Goal: Information Seeking & Learning: Find specific page/section

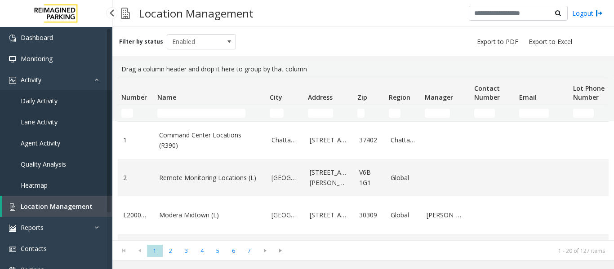
click at [31, 145] on span "Agent Activity" at bounding box center [41, 143] width 40 height 9
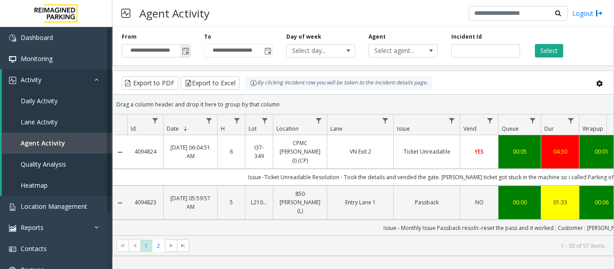
click at [183, 51] on span "Toggle popup" at bounding box center [185, 51] width 7 height 7
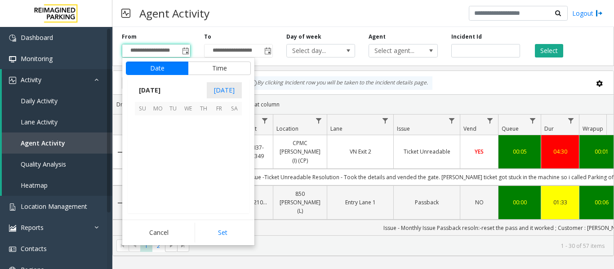
scroll to position [161316, 0]
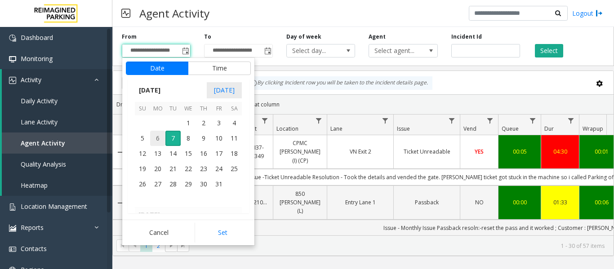
click at [153, 137] on span "6" at bounding box center [157, 138] width 15 height 15
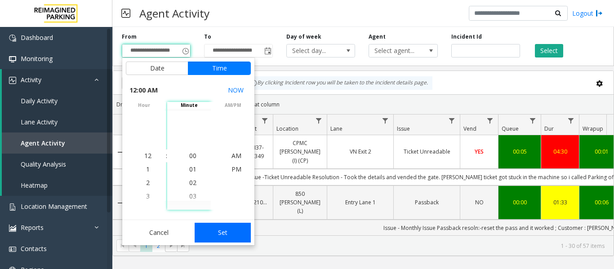
click at [218, 225] on button "Set" at bounding box center [222, 233] width 57 height 20
type input "**********"
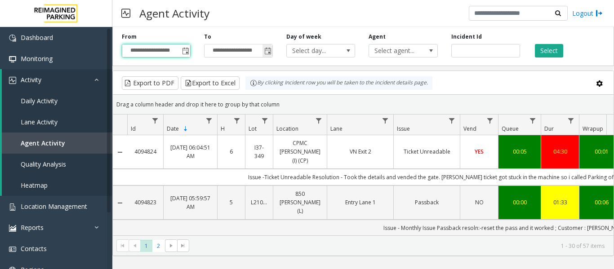
click at [265, 55] on span "Toggle popup" at bounding box center [267, 51] width 7 height 7
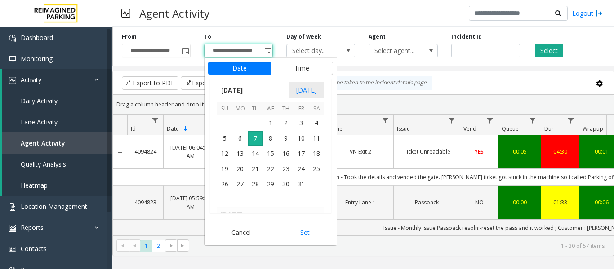
scroll to position [13, 0]
click at [186, 51] on span "Toggle popup" at bounding box center [185, 51] width 7 height 7
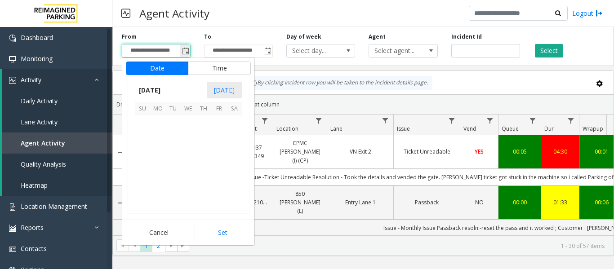
scroll to position [161316, 0]
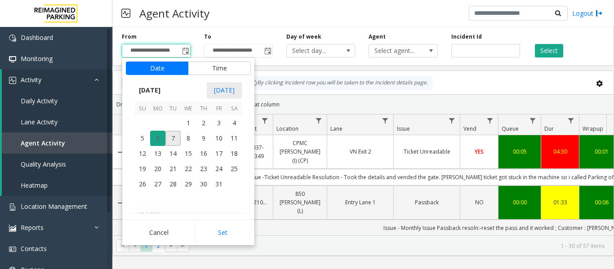
click at [157, 138] on span "6" at bounding box center [157, 138] width 15 height 15
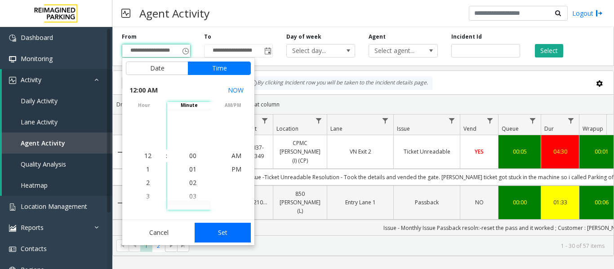
click at [233, 230] on button "Set" at bounding box center [222, 233] width 57 height 20
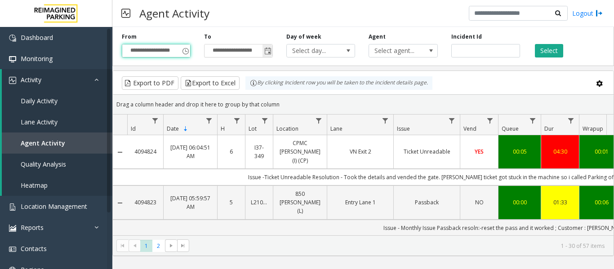
click at [264, 53] on span "Toggle popup" at bounding box center [267, 51] width 7 height 7
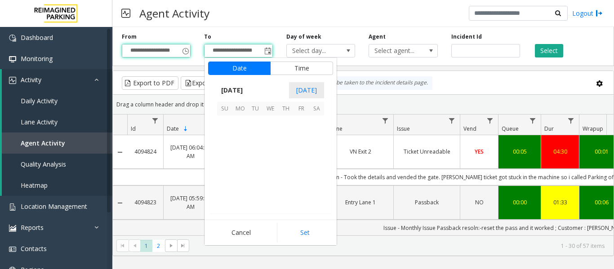
scroll to position [13, 0]
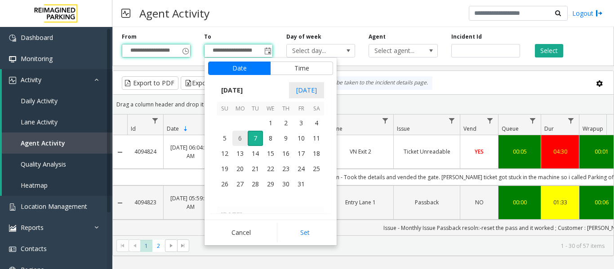
click at [242, 137] on span "6" at bounding box center [239, 138] width 15 height 15
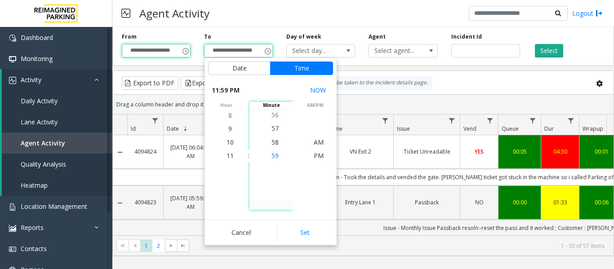
click at [274, 158] on span "59" at bounding box center [274, 155] width 7 height 9
click at [314, 156] on span "PM" at bounding box center [319, 155] width 10 height 9
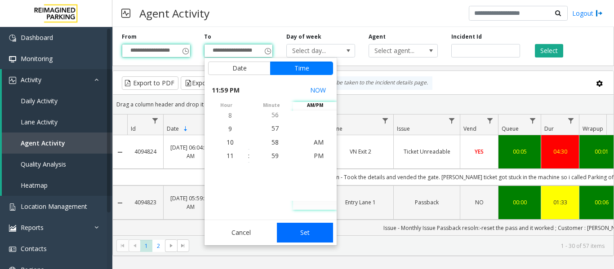
click at [313, 223] on button "Set" at bounding box center [305, 233] width 57 height 20
type input "**********"
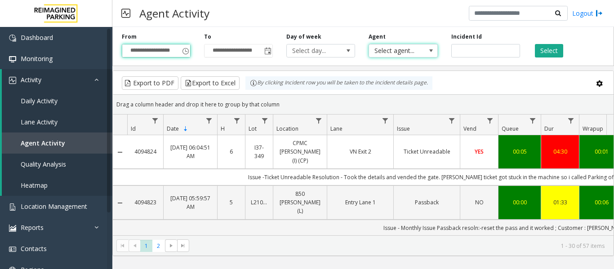
click at [412, 52] on span "Select agent..." at bounding box center [396, 50] width 54 height 13
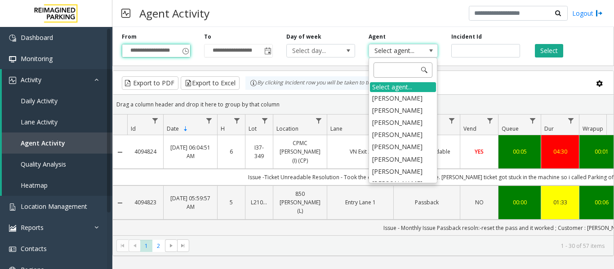
click at [399, 67] on input at bounding box center [402, 69] width 59 height 15
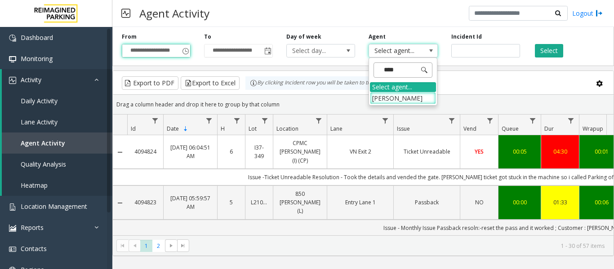
type input "*****"
click at [418, 99] on li "Mehak Sharma" at bounding box center [403, 98] width 66 height 12
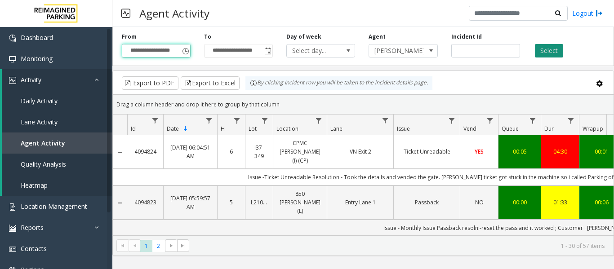
click at [553, 54] on button "Select" at bounding box center [549, 50] width 28 height 13
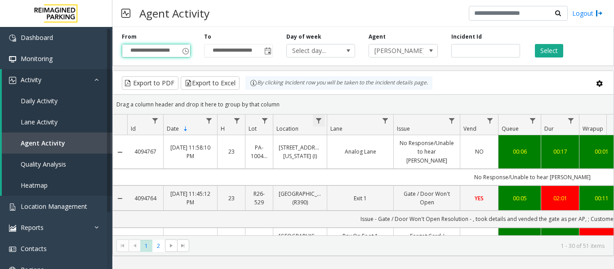
click at [316, 120] on span "Data table" at bounding box center [318, 120] width 7 height 7
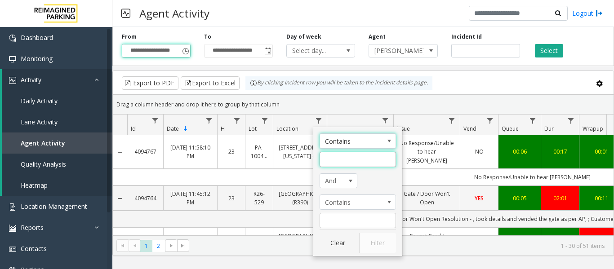
click at [332, 156] on input "Location Filter" at bounding box center [357, 159] width 76 height 15
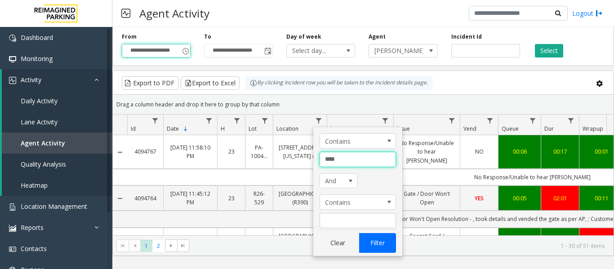
type input "****"
click at [388, 235] on button "Filter" at bounding box center [377, 243] width 37 height 20
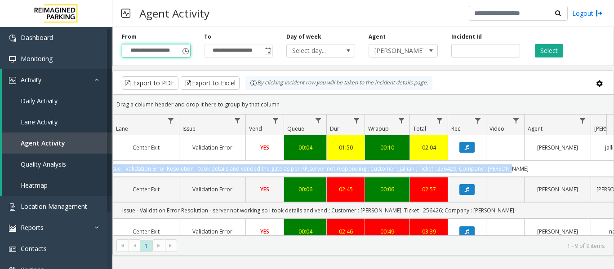
scroll to position [0, 264]
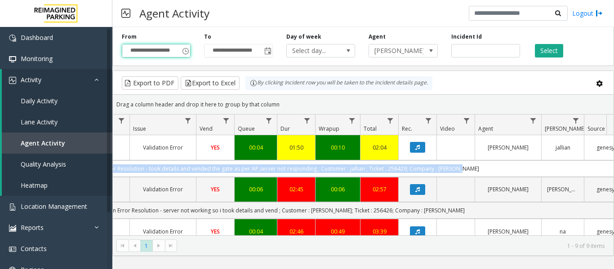
drag, startPoint x: 338, startPoint y: 166, endPoint x: 515, endPoint y: 163, distance: 177.0
click at [515, 163] on td "Issue - Validation Error Resolution - took details and vended the gate as per A…" at bounding box center [268, 168] width 810 height 17
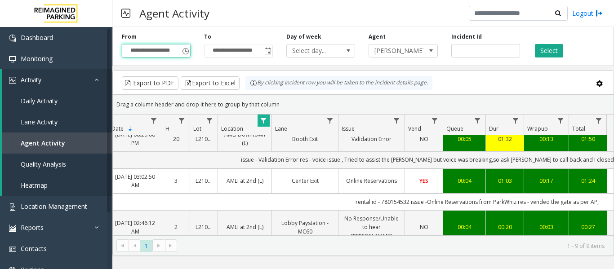
scroll to position [0, 0]
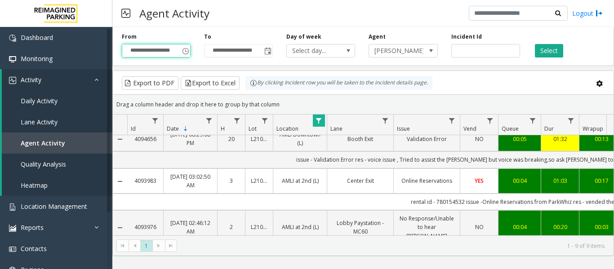
drag, startPoint x: 392, startPoint y: 199, endPoint x: 128, endPoint y: 195, distance: 263.2
click at [128, 195] on td "rental id - 780154532 issue -Online Reservations from ParkWhiz res - vended the…" at bounding box center [532, 202] width 810 height 17
drag, startPoint x: 132, startPoint y: 177, endPoint x: 158, endPoint y: 184, distance: 27.3
click at [158, 184] on td "4093983" at bounding box center [145, 180] width 36 height 25
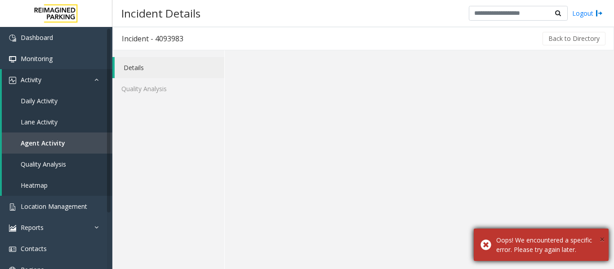
click at [599, 240] on span "×" at bounding box center [601, 239] width 5 height 12
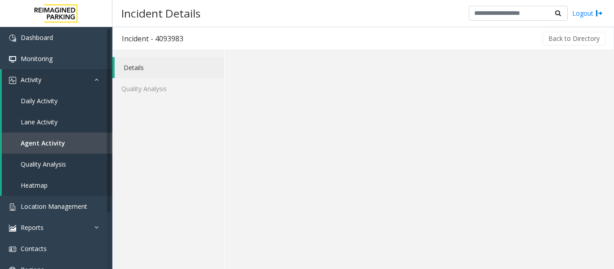
click at [149, 65] on link "Details" at bounding box center [170, 67] width 110 height 21
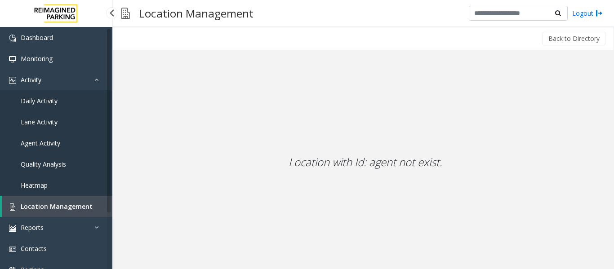
click at [50, 145] on span "Agent Activity" at bounding box center [41, 143] width 40 height 9
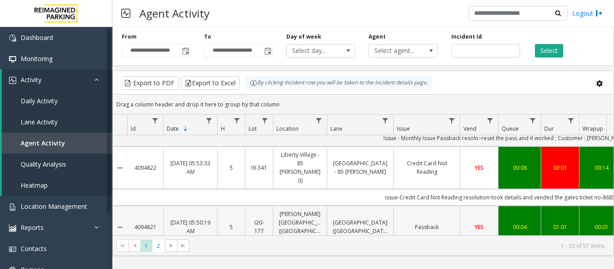
scroll to position [45, 0]
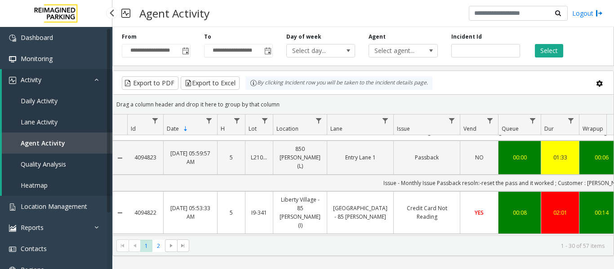
click at [30, 150] on link "Agent Activity" at bounding box center [57, 143] width 110 height 21
click at [184, 53] on span "Toggle popup" at bounding box center [185, 51] width 7 height 7
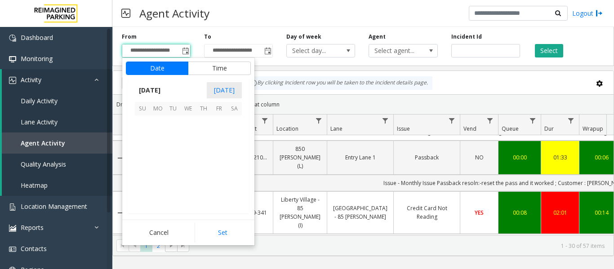
scroll to position [161316, 0]
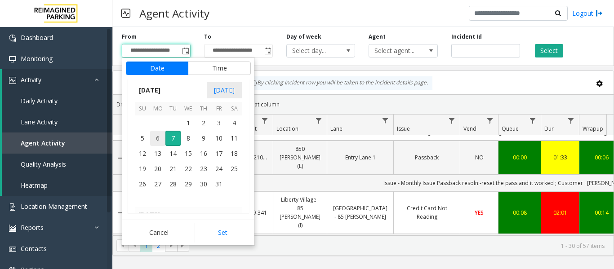
click at [155, 140] on span "6" at bounding box center [157, 138] width 15 height 15
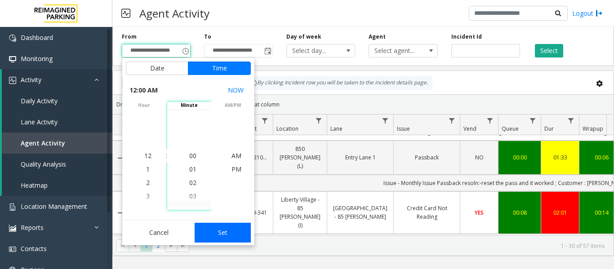
click at [210, 232] on button "Set" at bounding box center [222, 233] width 57 height 20
type input "**********"
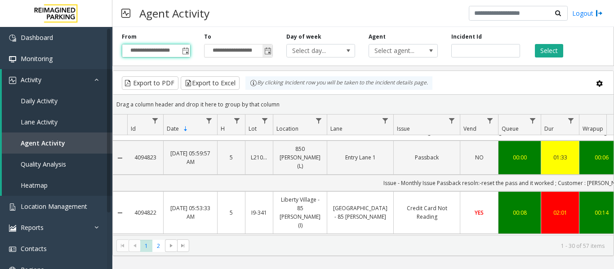
click at [269, 51] on span "Toggle popup" at bounding box center [267, 51] width 7 height 7
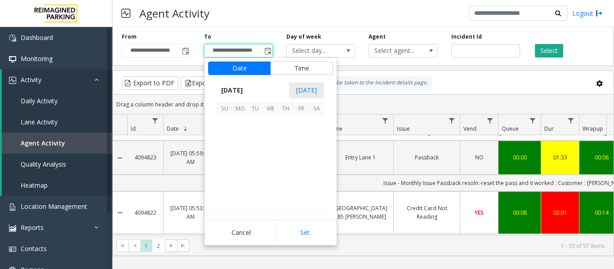
scroll to position [13, 0]
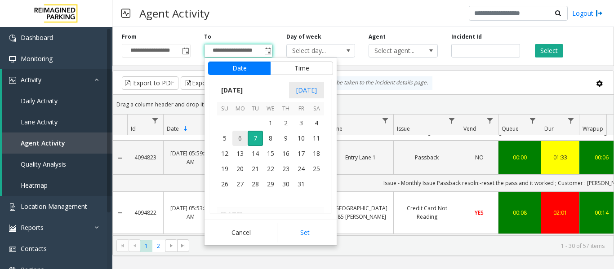
click at [240, 138] on span "6" at bounding box center [239, 138] width 15 height 15
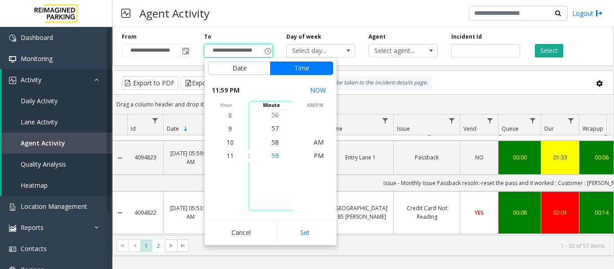
click at [271, 153] on span "59" at bounding box center [274, 155] width 7 height 9
click at [316, 158] on span "PM" at bounding box center [319, 155] width 10 height 9
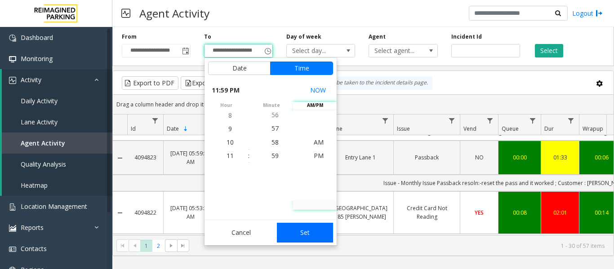
click at [308, 232] on button "Set" at bounding box center [305, 233] width 57 height 20
type input "**********"
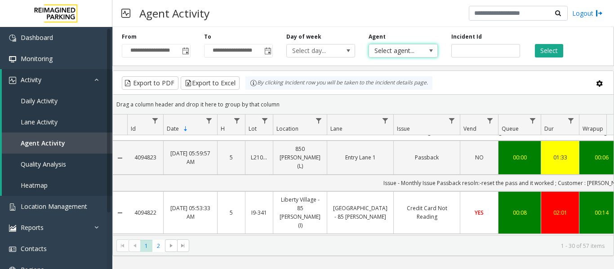
click at [394, 51] on span "Select agent..." at bounding box center [396, 50] width 54 height 13
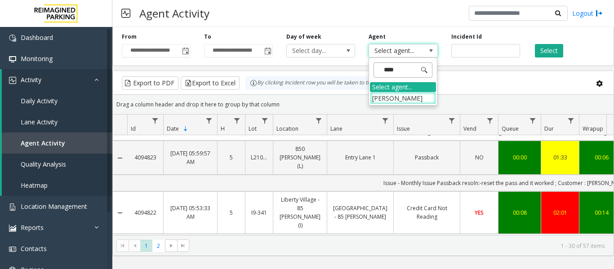
type input "*****"
click at [388, 93] on li "Mehak Sharma" at bounding box center [403, 98] width 66 height 12
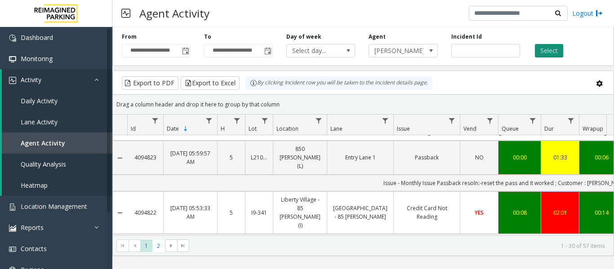
click at [548, 44] on button "Select" at bounding box center [549, 50] width 28 height 13
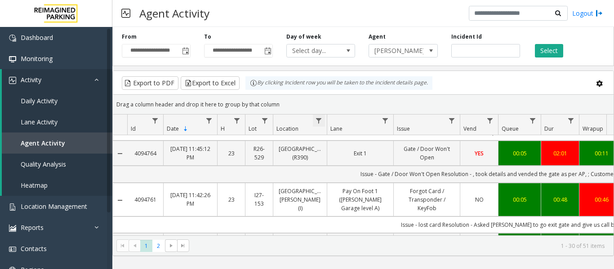
click at [318, 117] on span "Data table" at bounding box center [318, 120] width 7 height 7
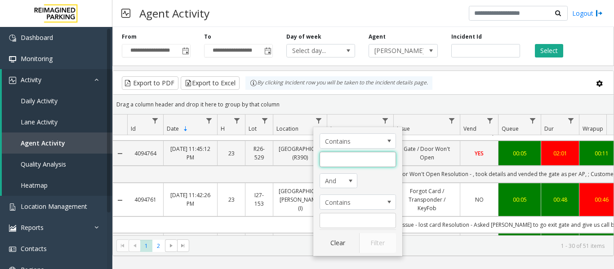
click at [327, 158] on input "Location Filter" at bounding box center [357, 159] width 76 height 15
type input "****"
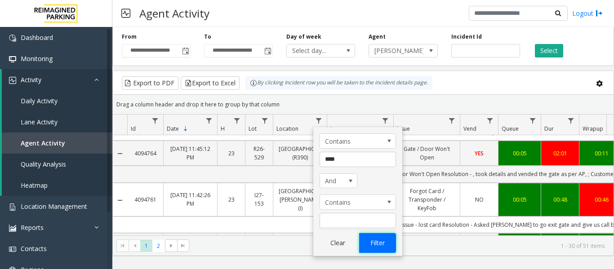
click at [376, 241] on button "Filter" at bounding box center [377, 243] width 37 height 20
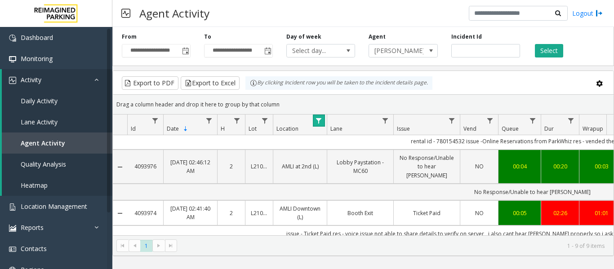
scroll to position [180, 0]
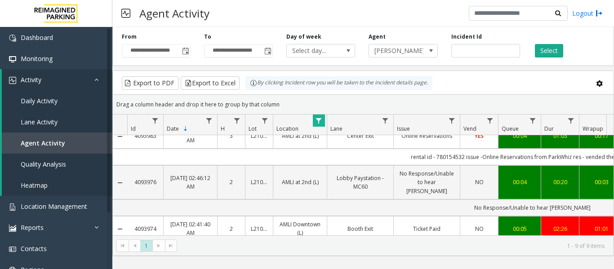
click at [447, 144] on td "Online Reservations" at bounding box center [426, 136] width 66 height 25
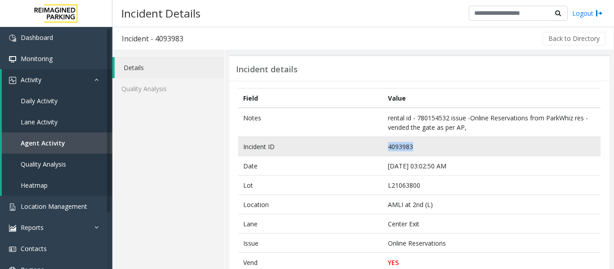
drag, startPoint x: 410, startPoint y: 144, endPoint x: 372, endPoint y: 145, distance: 37.8
click at [372, 145] on tr "Incident ID 4093983" at bounding box center [419, 146] width 362 height 19
copy tr "4093983"
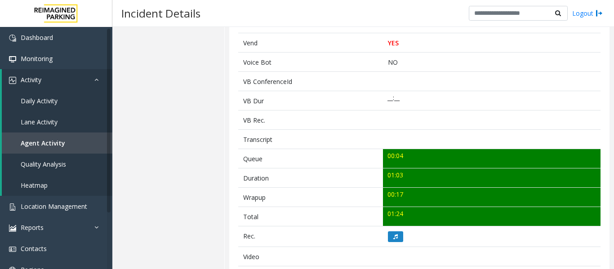
scroll to position [225, 0]
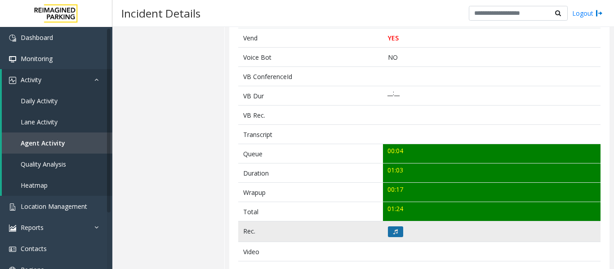
click at [393, 234] on icon at bounding box center [395, 231] width 4 height 5
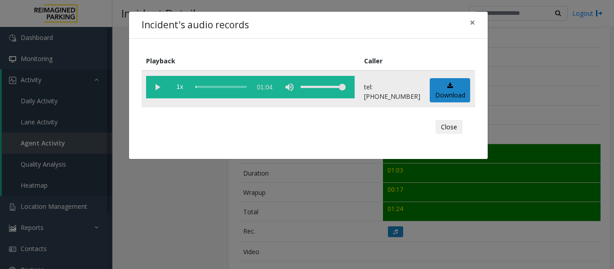
click at [158, 85] on vg-play-pause at bounding box center [157, 87] width 22 height 22
click at [445, 131] on button "Close" at bounding box center [448, 127] width 27 height 14
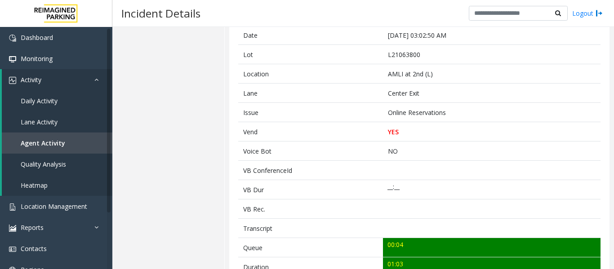
scroll to position [45, 0]
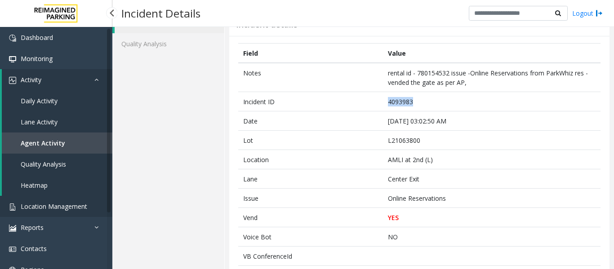
click at [29, 208] on span "Location Management" at bounding box center [54, 206] width 66 height 9
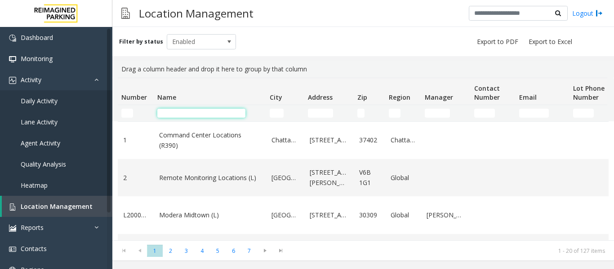
click at [207, 111] on input "Name Filter" at bounding box center [201, 113] width 88 height 9
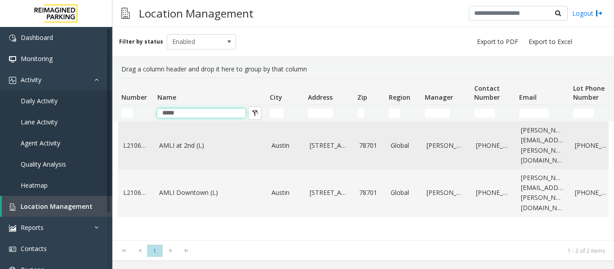
type input "****"
click at [202, 141] on link "AMLI at 2nd (L)" at bounding box center [210, 146] width 102 height 10
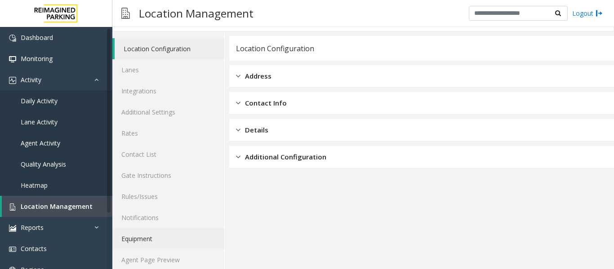
scroll to position [27, 0]
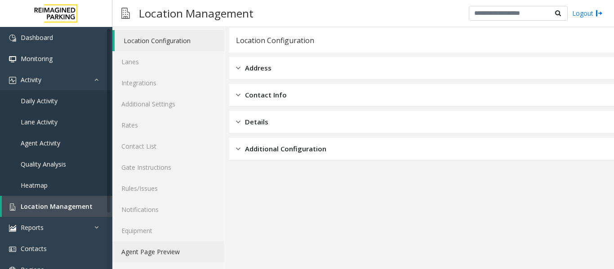
click at [194, 248] on link "Agent Page Preview" at bounding box center [168, 251] width 112 height 21
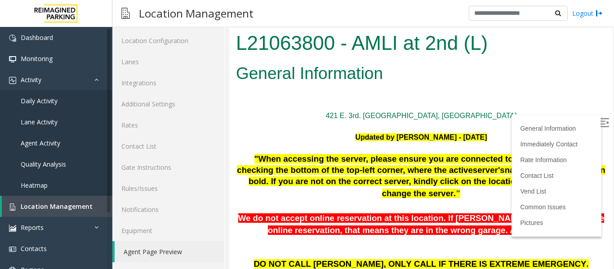
click at [600, 118] on img at bounding box center [604, 122] width 9 height 9
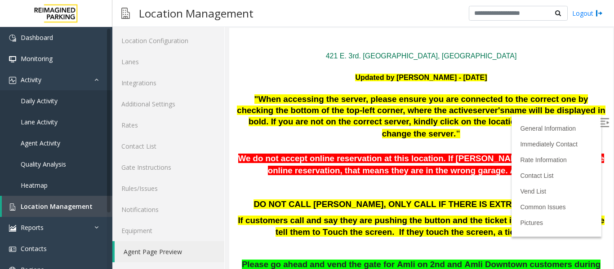
scroll to position [90, 0]
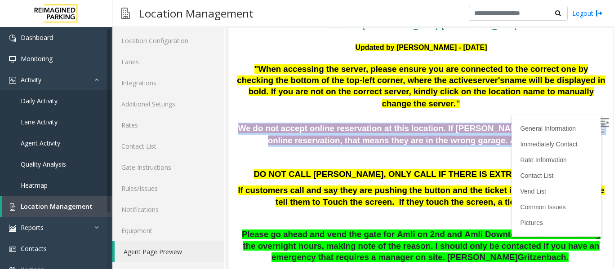
drag, startPoint x: 241, startPoint y: 126, endPoint x: 524, endPoint y: 140, distance: 283.3
click at [524, 140] on div "We do not accept online reservation at this location. If parker is saying about…" at bounding box center [421, 135] width 370 height 24
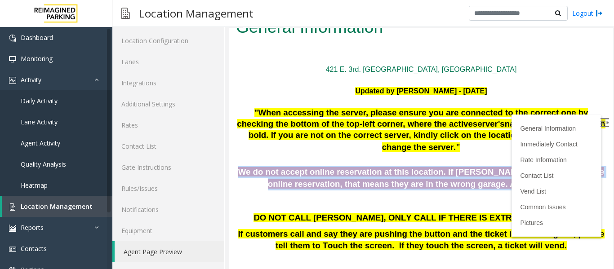
scroll to position [0, 0]
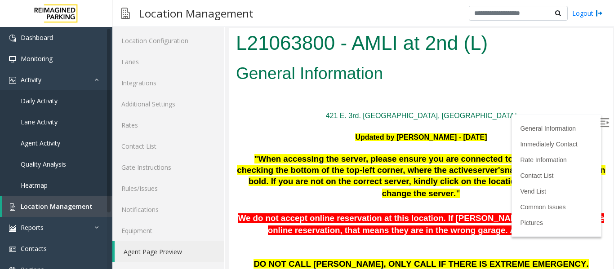
click at [559, 134] on div "Updated by Sunil Dhyani - 26th Aug 2025" at bounding box center [421, 137] width 370 height 11
click at [38, 145] on span "Agent Activity" at bounding box center [41, 143] width 40 height 9
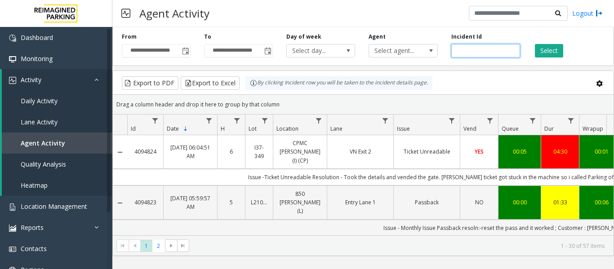
click at [475, 50] on input "number" at bounding box center [485, 50] width 69 height 13
paste input "*******"
type input "*******"
click at [551, 50] on button "Select" at bounding box center [549, 50] width 28 height 13
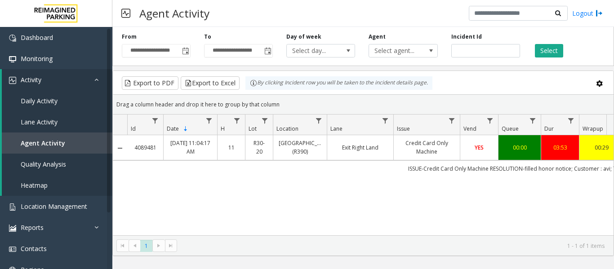
click at [273, 197] on div "4089481 Sep 30, 2025 11:04:17 AM 11 R30-20 Green Lake Village (R390) Exit Right…" at bounding box center [363, 191] width 500 height 112
drag, startPoint x: 477, startPoint y: 52, endPoint x: 440, endPoint y: 53, distance: 37.3
click at [440, 53] on div "**********" at bounding box center [362, 44] width 501 height 43
click at [49, 203] on span "Location Management" at bounding box center [54, 206] width 66 height 9
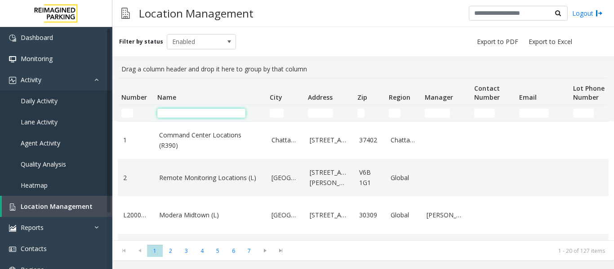
click at [193, 113] on input "Name Filter" at bounding box center [201, 113] width 88 height 9
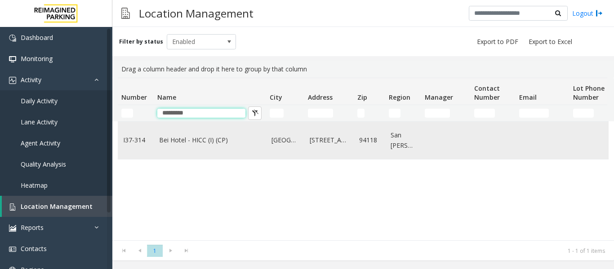
type input "*********"
click at [194, 136] on link "Bei Hotel - HICC (I) (CP)" at bounding box center [210, 140] width 102 height 10
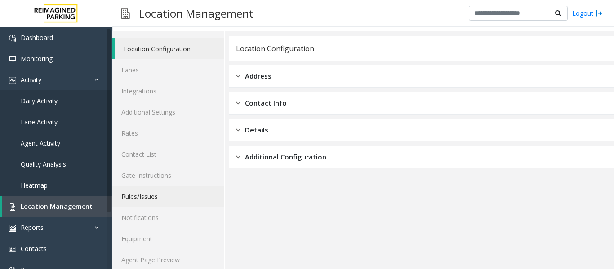
scroll to position [27, 0]
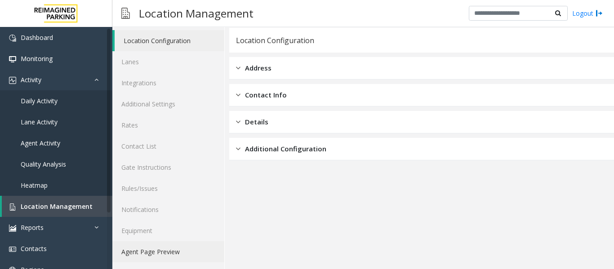
click at [170, 245] on link "Agent Page Preview" at bounding box center [168, 251] width 112 height 21
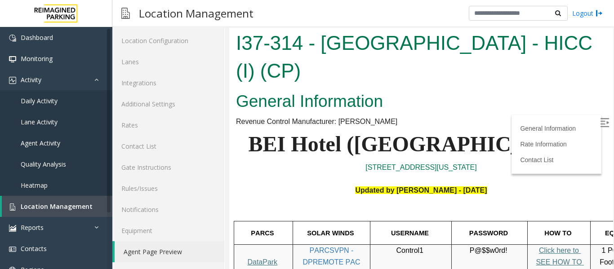
click at [600, 118] on img at bounding box center [604, 122] width 9 height 9
click at [77, 202] on link "Location Management" at bounding box center [57, 206] width 110 height 21
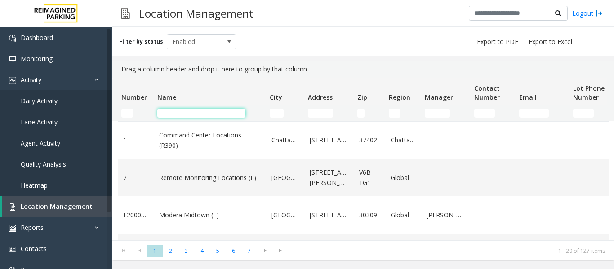
click at [199, 113] on input "Name Filter" at bounding box center [201, 113] width 88 height 9
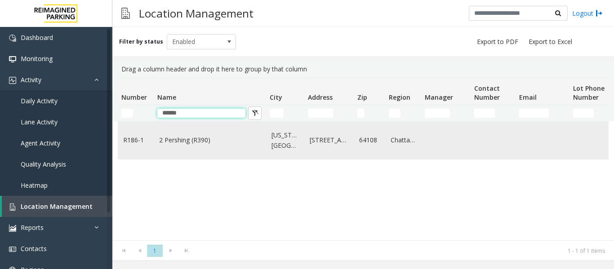
type input "******"
click at [211, 151] on td "2 Pershing (R390)" at bounding box center [210, 140] width 112 height 37
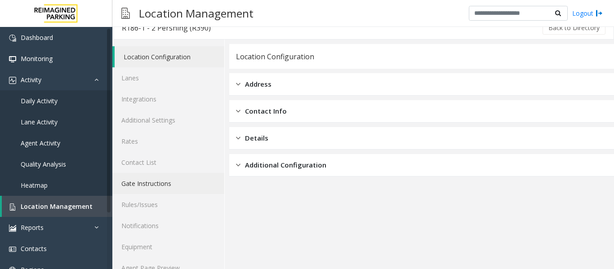
scroll to position [27, 0]
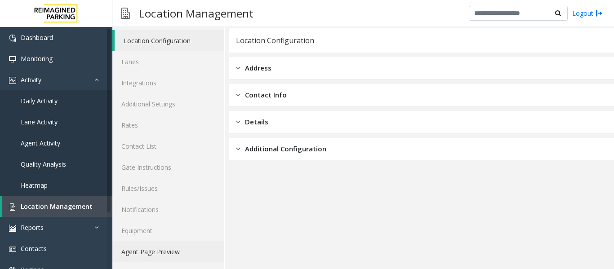
click at [188, 256] on link "Agent Page Preview" at bounding box center [168, 251] width 112 height 21
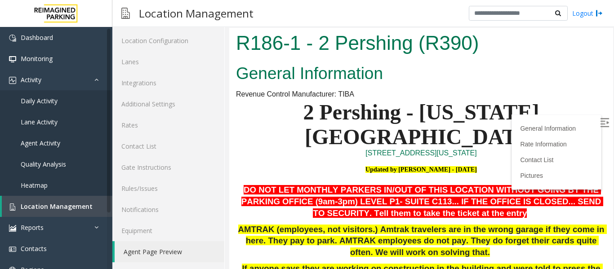
click at [600, 124] on img at bounding box center [604, 122] width 9 height 9
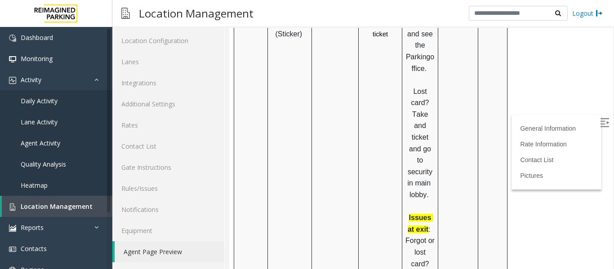
scroll to position [69, 0]
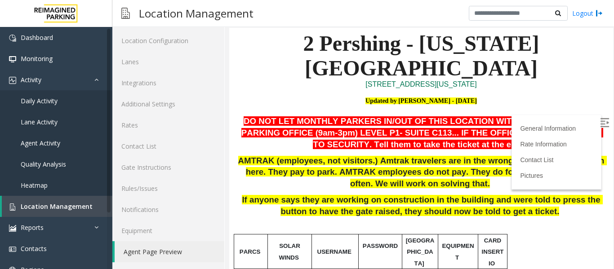
click at [529, 160] on p "AMTRAK (employees, not visitors.) Amtrak travelers are in the wrong garage if t…" at bounding box center [421, 172] width 370 height 35
click at [47, 201] on link "Location Management" at bounding box center [57, 206] width 110 height 21
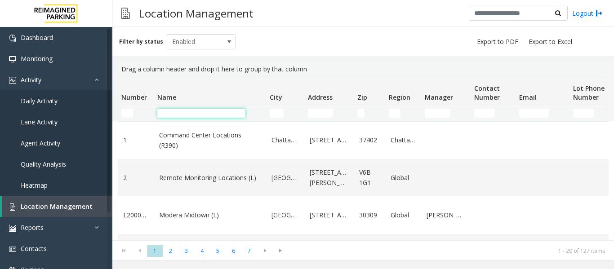
click at [213, 115] on input "Name Filter" at bounding box center [201, 113] width 88 height 9
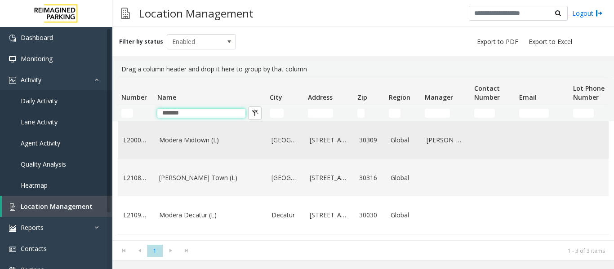
type input "******"
click at [216, 135] on link "Modera Midtown (L)" at bounding box center [210, 140] width 102 height 10
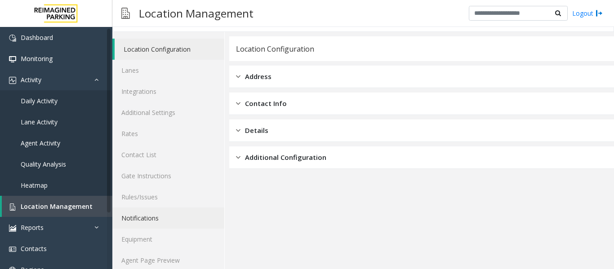
scroll to position [27, 0]
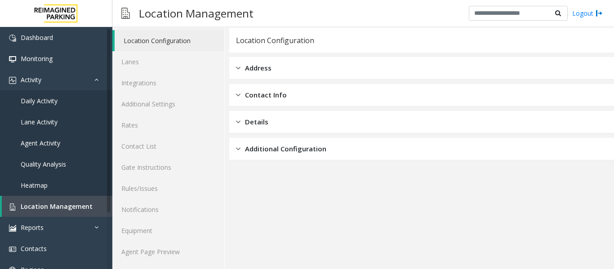
click at [162, 269] on div "Location Configuration Lanes Integrations Additional Settings Rates Contact Lis…" at bounding box center [168, 146] width 112 height 246
click at [166, 262] on div "Location Configuration Lanes Integrations Additional Settings Rates Contact Lis…" at bounding box center [168, 146] width 112 height 246
click at [168, 256] on link "Agent Page Preview" at bounding box center [168, 251] width 112 height 21
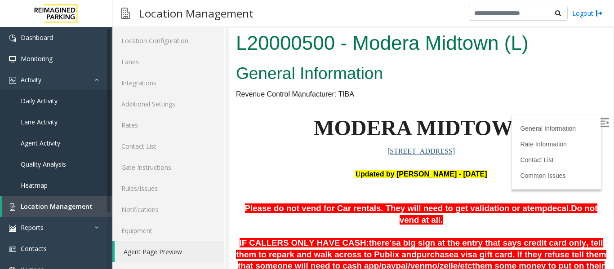
click at [600, 120] on img at bounding box center [604, 122] width 9 height 9
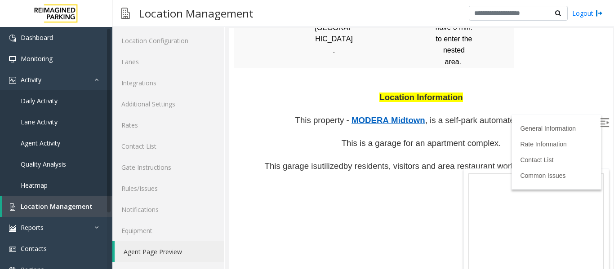
scroll to position [719, 0]
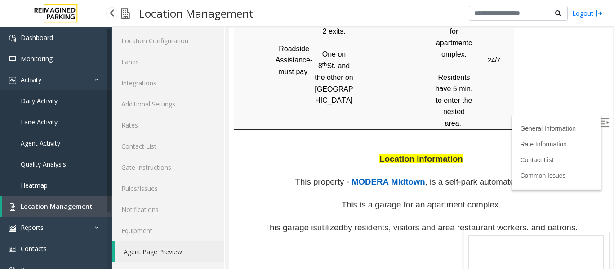
click at [55, 206] on span "Location Management" at bounding box center [57, 206] width 72 height 9
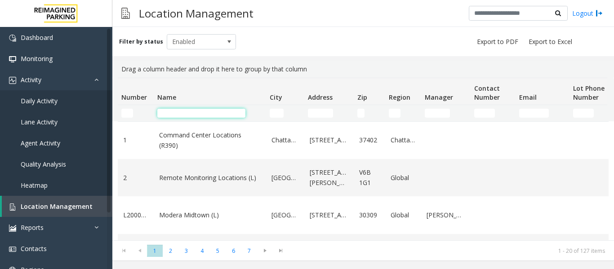
click at [207, 109] on input "Name Filter" at bounding box center [201, 113] width 88 height 9
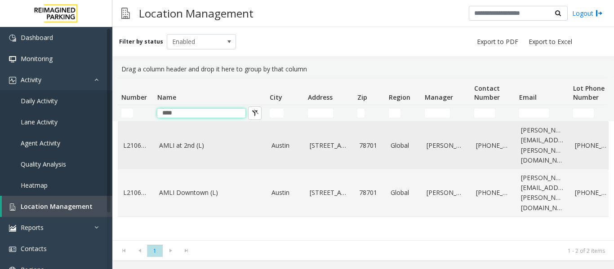
type input "****"
click at [214, 149] on td "AMLI at 2nd (L)" at bounding box center [210, 146] width 112 height 48
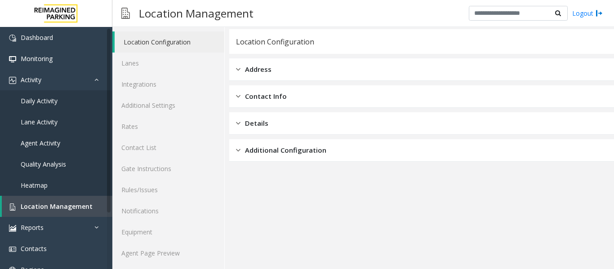
scroll to position [27, 0]
click at [194, 258] on link "Agent Page Preview" at bounding box center [168, 251] width 112 height 21
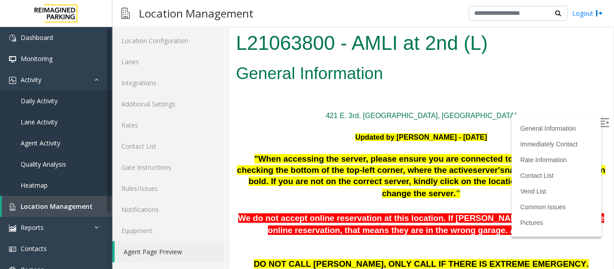
click at [600, 122] on img at bounding box center [604, 122] width 9 height 9
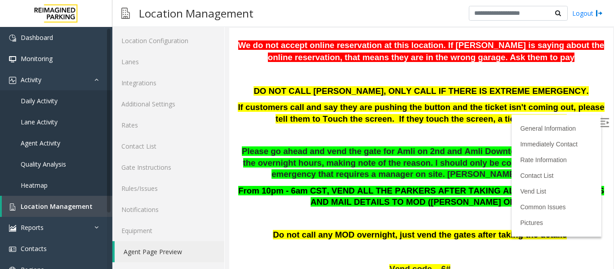
scroll to position [90, 0]
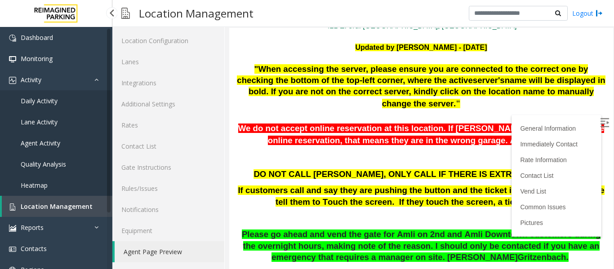
click at [53, 212] on link "Location Management" at bounding box center [57, 206] width 110 height 21
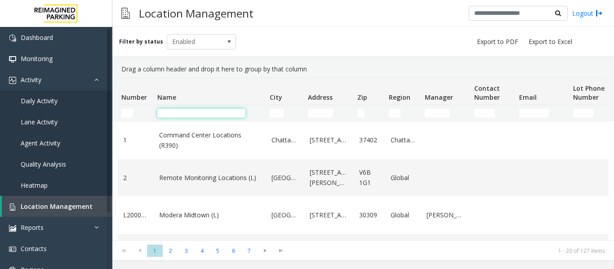
click at [196, 113] on input "Name Filter" at bounding box center [201, 113] width 88 height 9
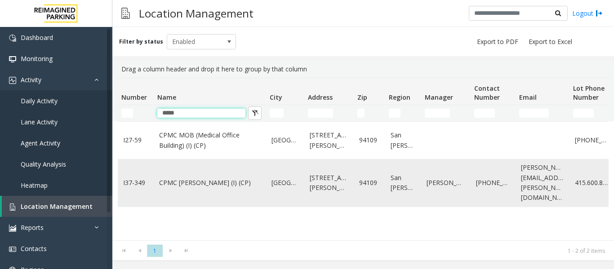
type input "****"
click at [219, 182] on link "CPMC Van Ness (I) (CP)" at bounding box center [210, 183] width 102 height 10
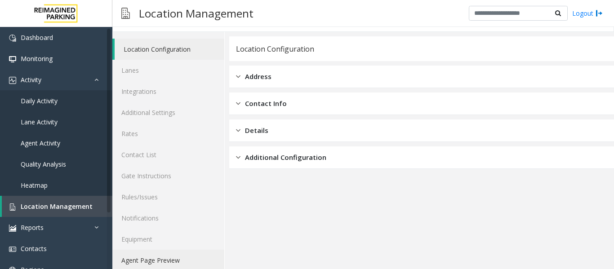
scroll to position [27, 0]
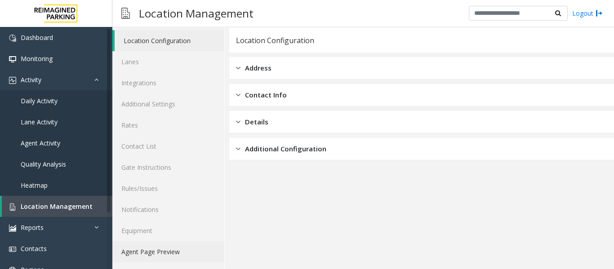
click at [181, 254] on link "Agent Page Preview" at bounding box center [168, 251] width 112 height 21
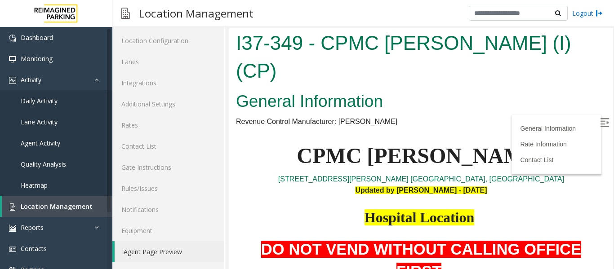
click at [598, 121] on label at bounding box center [604, 123] width 13 height 13
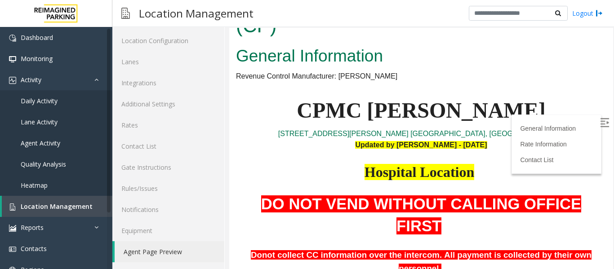
scroll to position [45, 0]
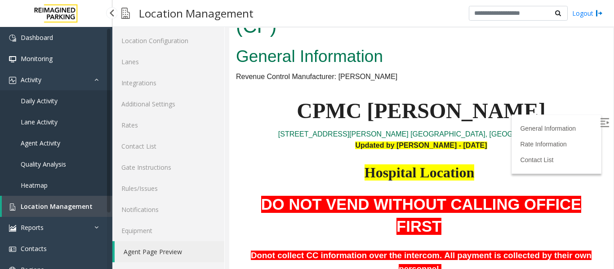
click at [75, 211] on link "Location Management" at bounding box center [57, 206] width 110 height 21
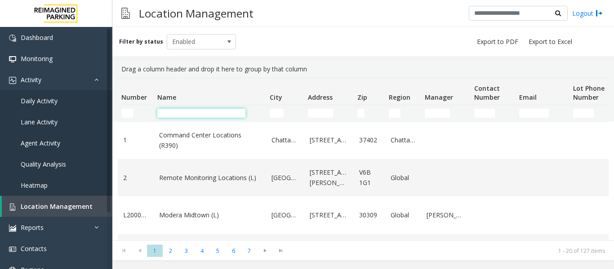
click at [194, 113] on input "Name Filter" at bounding box center [201, 113] width 88 height 9
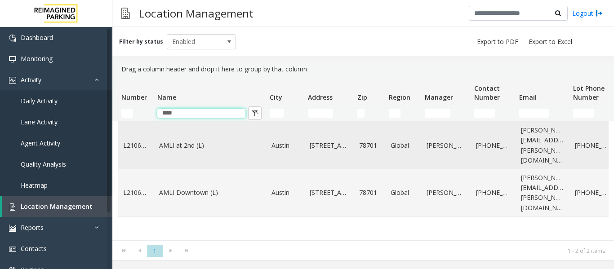
type input "****"
click at [227, 146] on td "AMLI at 2nd (L)" at bounding box center [210, 146] width 112 height 48
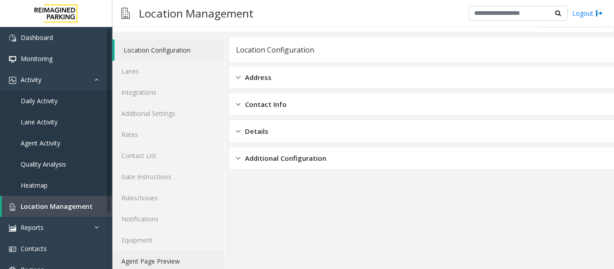
scroll to position [27, 0]
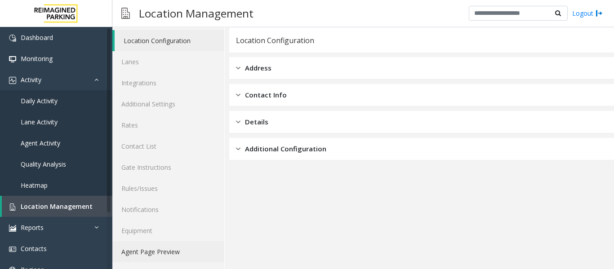
click at [164, 253] on link "Agent Page Preview" at bounding box center [168, 251] width 112 height 21
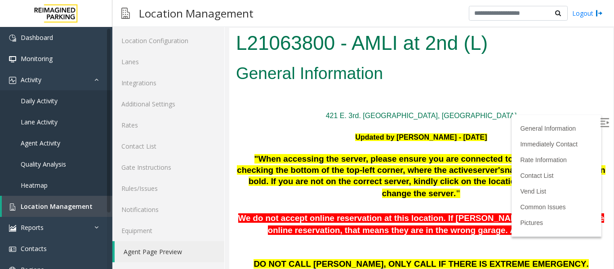
click at [600, 121] on img at bounding box center [604, 122] width 9 height 9
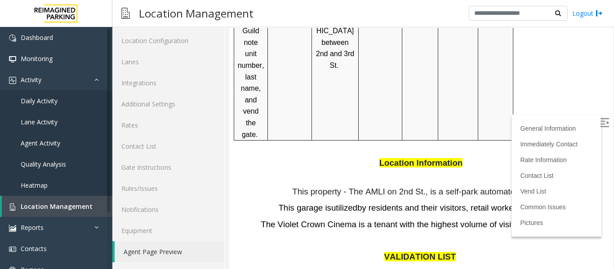
scroll to position [1168, 0]
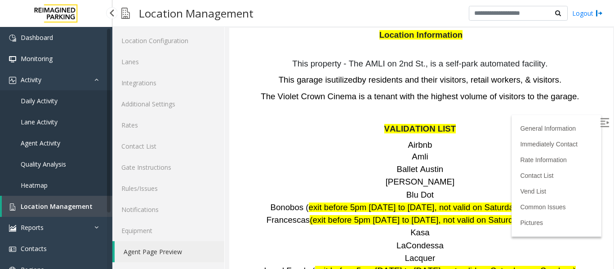
click at [50, 200] on link "Location Management" at bounding box center [57, 206] width 110 height 21
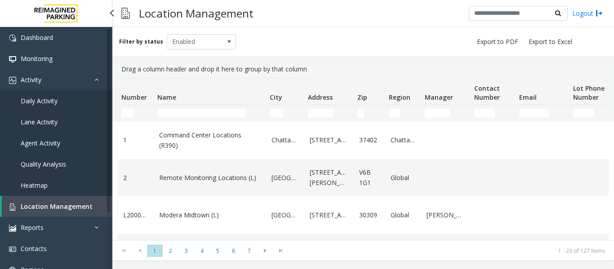
drag, startPoint x: 28, startPoint y: 213, endPoint x: 35, endPoint y: 209, distance: 8.5
click at [28, 213] on link "Location Management" at bounding box center [57, 206] width 110 height 21
click at [176, 116] on input "Name Filter" at bounding box center [201, 113] width 88 height 9
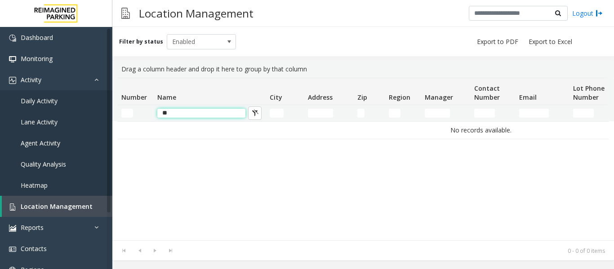
type input "*"
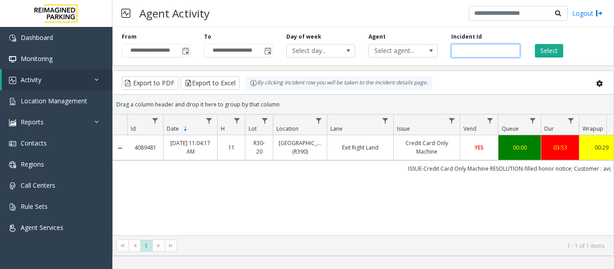
click at [481, 46] on input "number" at bounding box center [485, 50] width 69 height 13
paste input "*******"
click at [549, 53] on button "Select" at bounding box center [549, 50] width 28 height 13
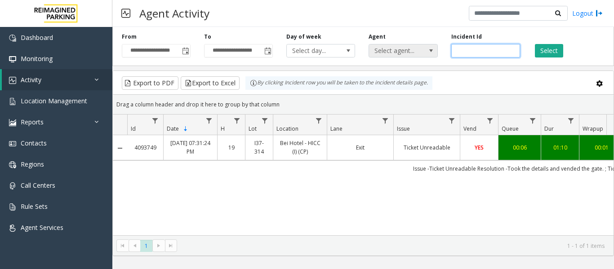
drag, startPoint x: 496, startPoint y: 54, endPoint x: 373, endPoint y: 52, distance: 123.1
click at [373, 52] on div "**********" at bounding box center [362, 44] width 501 height 43
paste input "number"
click at [543, 46] on button "Select" at bounding box center [549, 50] width 28 height 13
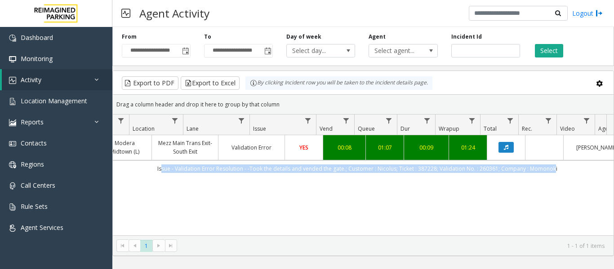
scroll to position [0, 207]
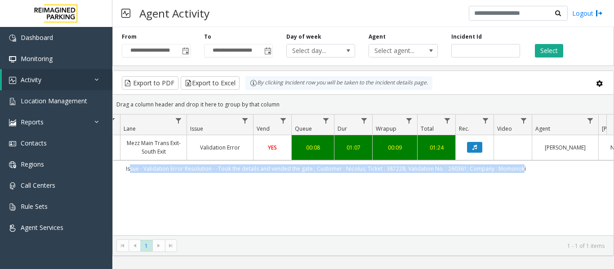
drag, startPoint x: 336, startPoint y: 168, endPoint x: 566, endPoint y: 174, distance: 230.5
click at [566, 174] on td "Issue - Validation Error Resolution - -Took the details and vended the gate.; C…" at bounding box center [325, 168] width 810 height 16
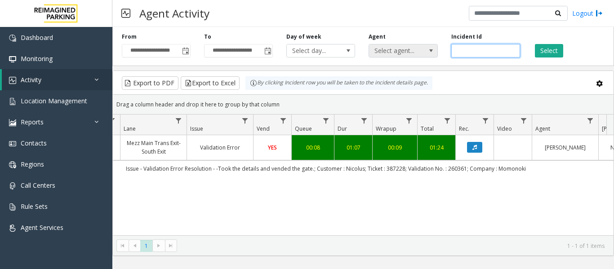
drag, startPoint x: 499, startPoint y: 55, endPoint x: 437, endPoint y: 54, distance: 61.5
click at [437, 54] on div "**********" at bounding box center [362, 44] width 501 height 43
paste input "number"
click at [548, 53] on button "Select" at bounding box center [549, 50] width 28 height 13
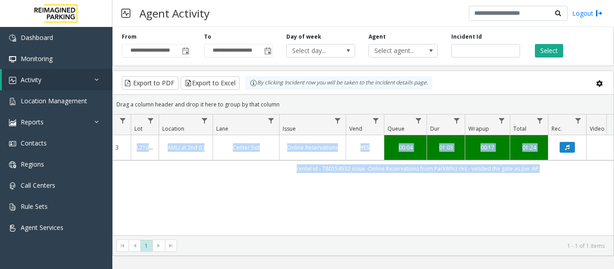
scroll to position [0, 95]
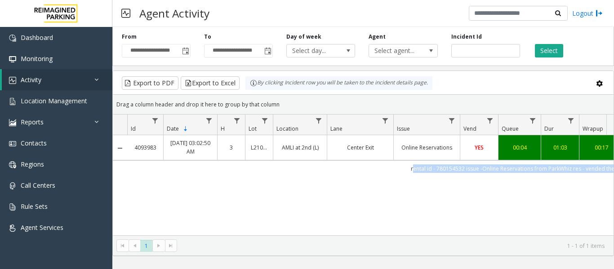
drag, startPoint x: 443, startPoint y: 169, endPoint x: 272, endPoint y: 172, distance: 171.2
click at [272, 172] on td "rental id - 780154532 issue -Online Reservations from ParkWhiz res - vended the…" at bounding box center [532, 168] width 810 height 16
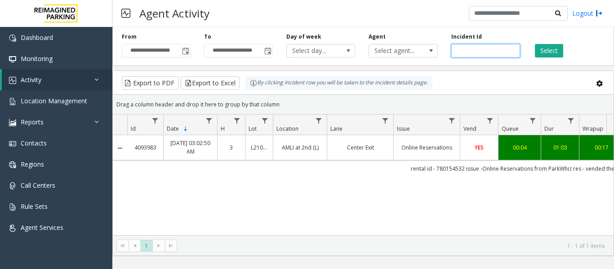
drag, startPoint x: 497, startPoint y: 49, endPoint x: 384, endPoint y: 38, distance: 113.3
click at [384, 38] on div "**********" at bounding box center [362, 44] width 501 height 43
paste input "number"
click at [560, 53] on button "Select" at bounding box center [549, 50] width 28 height 13
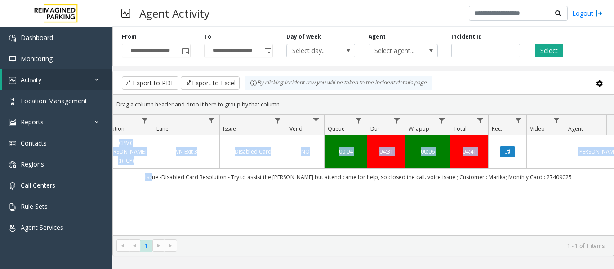
scroll to position [0, 203]
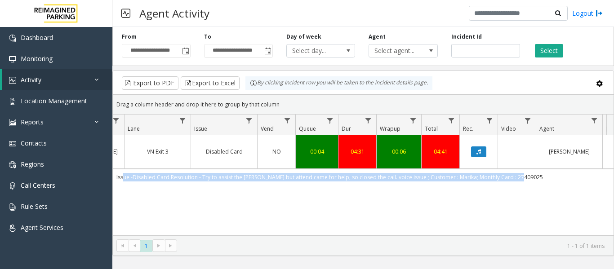
drag, startPoint x: 339, startPoint y: 168, endPoint x: 527, endPoint y: 171, distance: 188.7
click at [527, 171] on td "Issue -Disabled Card Resolution - Try to assist the parker but attend came for …" at bounding box center [330, 177] width 810 height 16
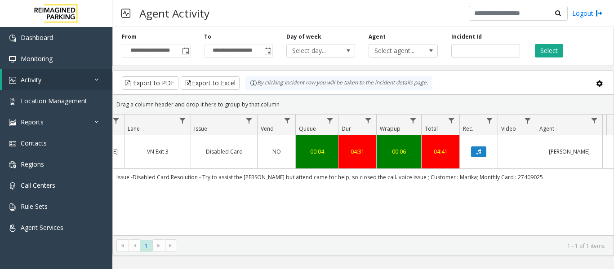
click at [198, 194] on div "4094747 Oct 6, 2025 10:44:14 PM 22 I37-349 CPMC Van Ness (I) (CP) VN Exit 3 Dis…" at bounding box center [363, 191] width 500 height 112
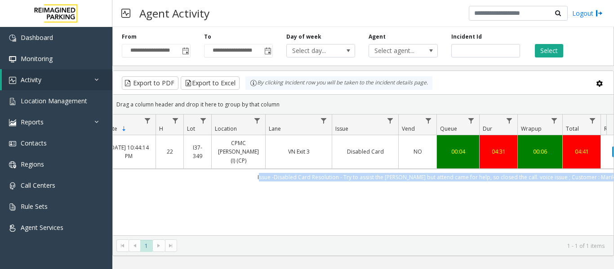
scroll to position [0, 40]
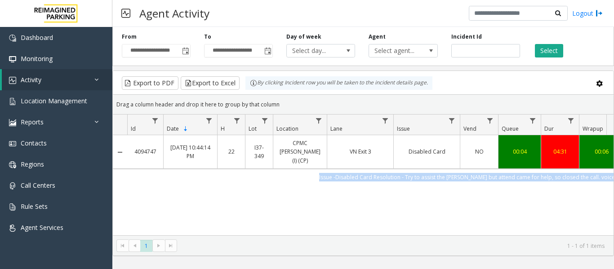
drag, startPoint x: 530, startPoint y: 167, endPoint x: 119, endPoint y: 167, distance: 411.0
click at [119, 169] on tr "Issue -Disabled Card Resolution - Try to assist the parker but attend came for …" at bounding box center [525, 177] width 824 height 16
click at [150, 176] on td "Issue -Disabled Card Resolution - Try to assist the parker but attend came for …" at bounding box center [532, 177] width 810 height 16
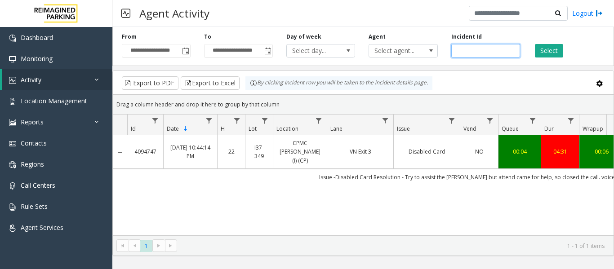
drag, startPoint x: 489, startPoint y: 54, endPoint x: 429, endPoint y: 59, distance: 60.9
click at [429, 59] on div "**********" at bounding box center [362, 44] width 501 height 43
paste input "number"
click at [553, 51] on button "Select" at bounding box center [549, 50] width 28 height 13
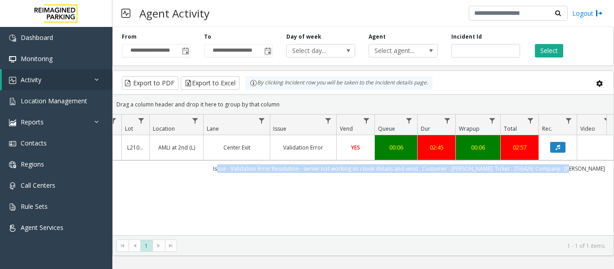
scroll to position [0, 125]
drag, startPoint x: 363, startPoint y: 168, endPoint x: 579, endPoint y: 176, distance: 215.8
click at [579, 176] on td "Issue - Validation Error Resolution - server not working so i took details and …" at bounding box center [407, 168] width 810 height 16
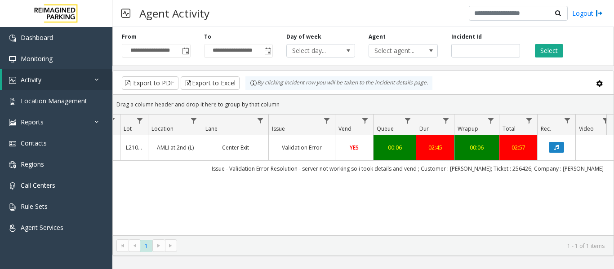
drag, startPoint x: 460, startPoint y: 196, endPoint x: 478, endPoint y: 199, distance: 18.7
click at [460, 196] on div "4094667 Oct 6, 2025 08:38:38 PM 20 L21063800 AMLI at 2nd (L) Center Exit Valida…" at bounding box center [363, 191] width 500 height 112
drag, startPoint x: 481, startPoint y: 54, endPoint x: 440, endPoint y: 57, distance: 41.4
click at [440, 57] on div "**********" at bounding box center [362, 44] width 501 height 43
paste input "number"
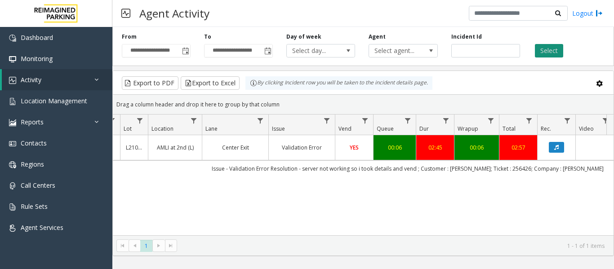
click at [544, 51] on button "Select" at bounding box center [549, 50] width 28 height 13
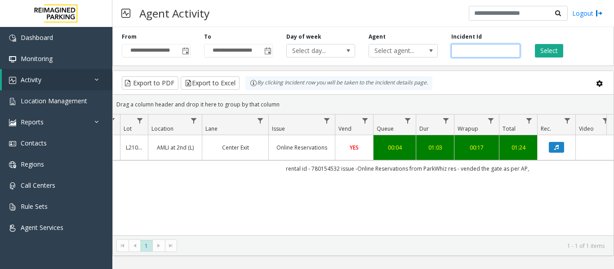
drag, startPoint x: 483, startPoint y: 52, endPoint x: 455, endPoint y: 55, distance: 27.6
click at [455, 55] on input "*******" at bounding box center [485, 50] width 69 height 13
paste input "number"
click at [548, 50] on button "Select" at bounding box center [549, 50] width 28 height 13
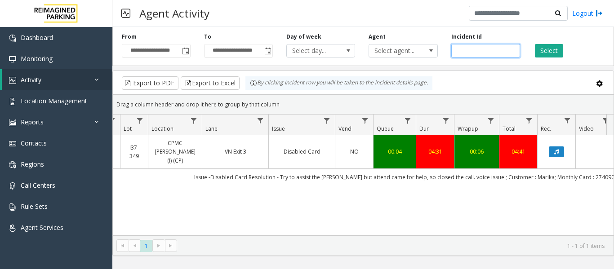
drag, startPoint x: 485, startPoint y: 53, endPoint x: 451, endPoint y: 56, distance: 33.8
click at [451, 56] on input "*******" at bounding box center [485, 50] width 69 height 13
paste input "number"
click at [545, 49] on button "Select" at bounding box center [549, 50] width 28 height 13
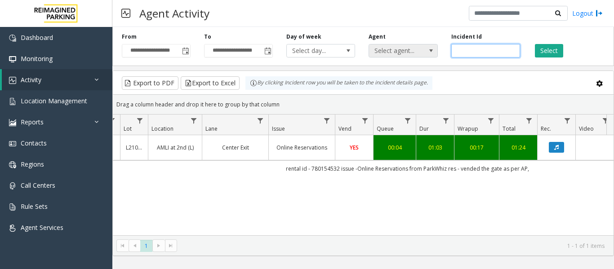
drag, startPoint x: 493, startPoint y: 52, endPoint x: 427, endPoint y: 53, distance: 66.1
click at [427, 53] on div "**********" at bounding box center [362, 44] width 501 height 43
paste input "number"
type input "*******"
click at [552, 56] on button "Select" at bounding box center [549, 50] width 28 height 13
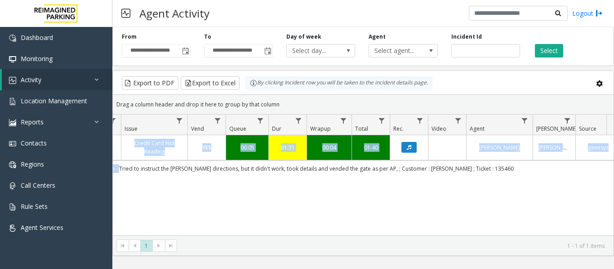
scroll to position [0, 294]
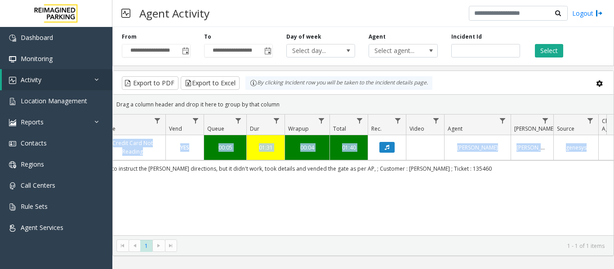
drag, startPoint x: 288, startPoint y: 179, endPoint x: 511, endPoint y: 190, distance: 222.6
click at [511, 190] on div "4094703 Oct 6, 2025 09:26:30 PM 21 L21088000 Modera - Reynolds Town (L) North E…" at bounding box center [363, 191] width 500 height 112
click at [486, 207] on div "4094703 Oct 6, 2025 09:26:30 PM 21 L21088000 Modera - Reynolds Town (L) North E…" at bounding box center [363, 191] width 500 height 112
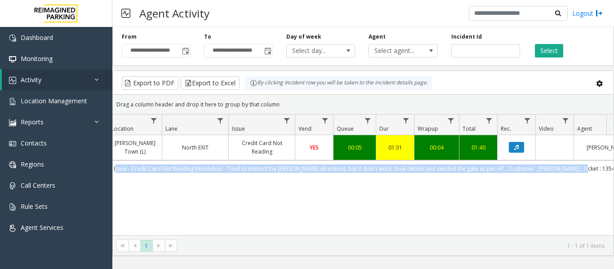
scroll to position [0, 149]
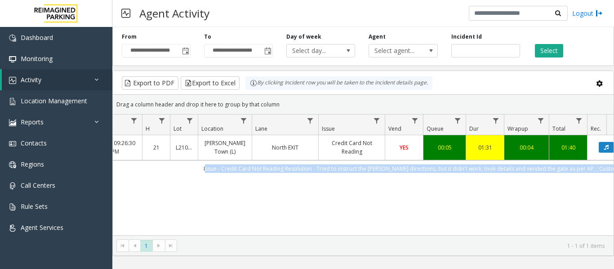
drag, startPoint x: 473, startPoint y: 178, endPoint x: 119, endPoint y: 181, distance: 353.1
click at [119, 177] on td "Issue - Credit Card Not Reading Resolution - Tried to instruct the parker direc…" at bounding box center [457, 168] width 810 height 16
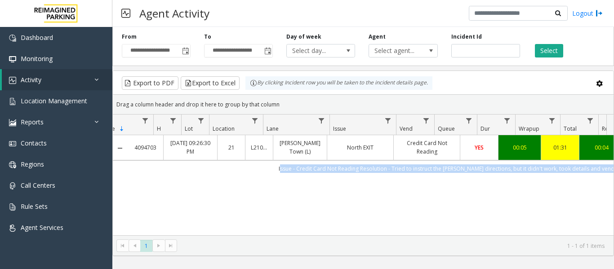
scroll to position [0, 64]
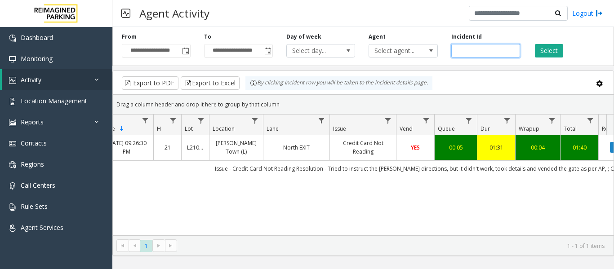
drag, startPoint x: 495, startPoint y: 49, endPoint x: 421, endPoint y: 62, distance: 75.2
click at [421, 62] on div "**********" at bounding box center [362, 44] width 501 height 43
paste input "number"
type input "*******"
click at [551, 51] on button "Select" at bounding box center [549, 50] width 28 height 13
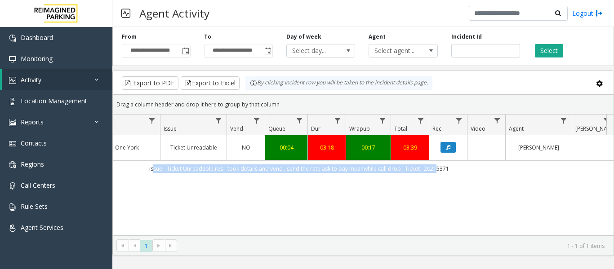
scroll to position [0, 331]
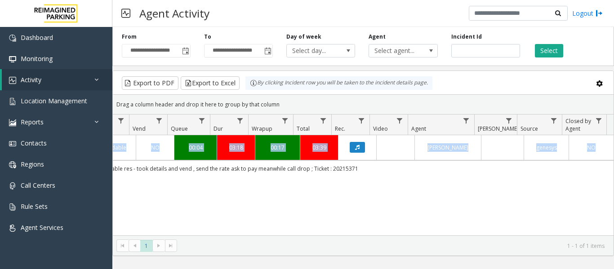
drag, startPoint x: 323, startPoint y: 168, endPoint x: 384, endPoint y: 192, distance: 66.0
click at [384, 192] on div "4094641 Oct 6, 2025 08:11:35 PM 20 I9-501 One York (I) One York Ticket Unreadab…" at bounding box center [363, 191] width 500 height 112
click at [387, 218] on div "4094641 Oct 6, 2025 08:11:35 PM 20 I9-501 One York (I) One York Ticket Unreadab…" at bounding box center [363, 191] width 500 height 112
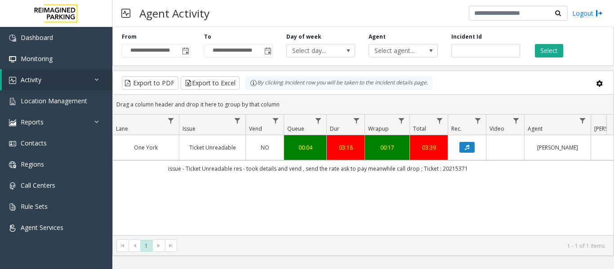
scroll to position [0, 0]
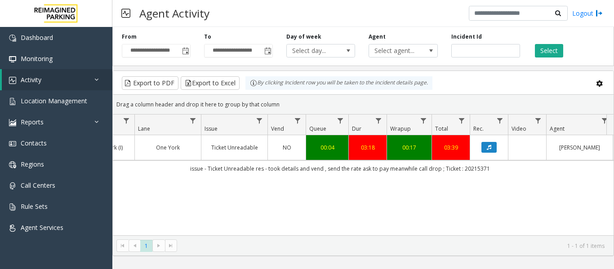
drag, startPoint x: 353, startPoint y: 170, endPoint x: 260, endPoint y: 204, distance: 98.9
click at [260, 204] on div "4094641 Oct 6, 2025 08:11:35 PM 20 I9-501 One York (I) One York Ticket Unreadab…" at bounding box center [363, 191] width 500 height 112
click at [261, 203] on div "4094641 Oct 6, 2025 08:11:35 PM 20 I9-501 One York (I) One York Ticket Unreadab…" at bounding box center [363, 191] width 500 height 112
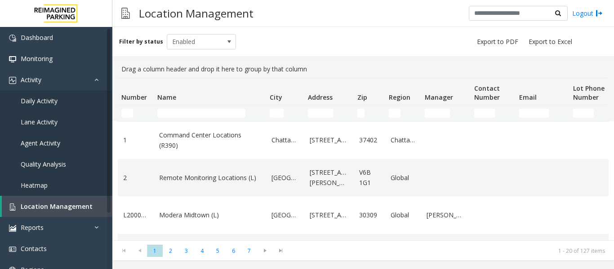
click at [189, 111] on input "Name Filter" at bounding box center [201, 113] width 88 height 9
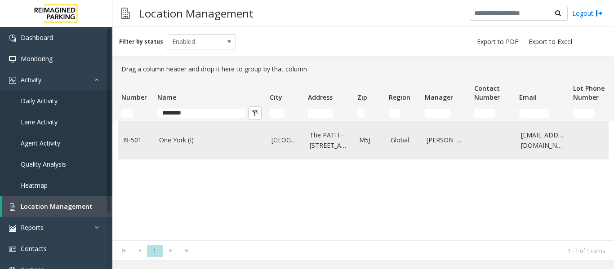
type input "********"
click at [177, 139] on link "One York (I)" at bounding box center [210, 140] width 102 height 10
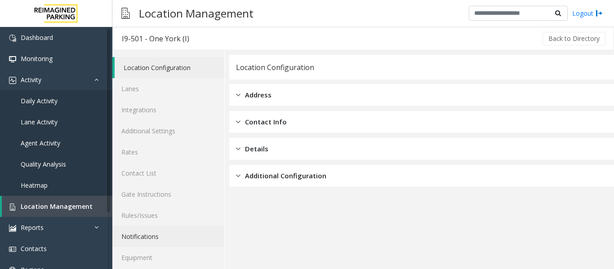
scroll to position [27, 0]
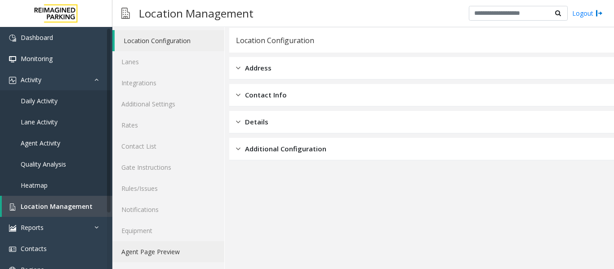
click at [165, 251] on link "Agent Page Preview" at bounding box center [168, 251] width 112 height 21
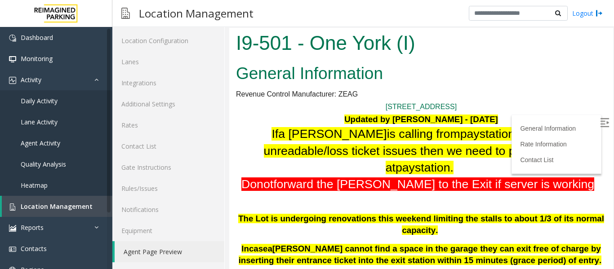
click at [598, 124] on label at bounding box center [604, 123] width 13 height 13
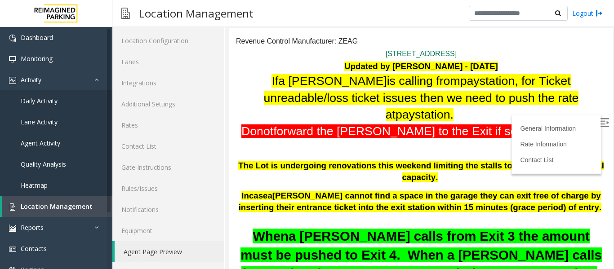
scroll to position [180, 0]
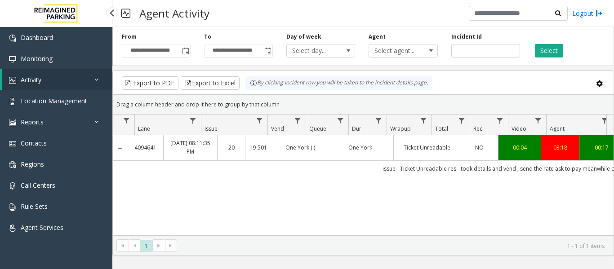
scroll to position [0, 192]
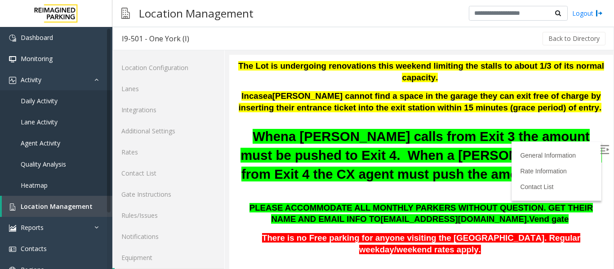
scroll to position [27, 0]
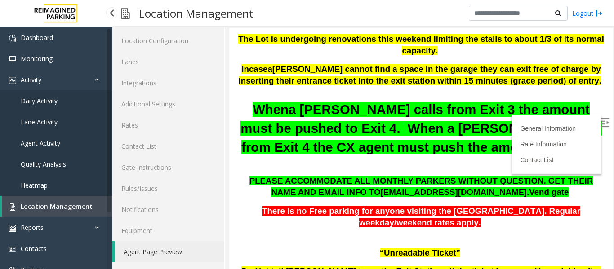
click at [24, 201] on link "Location Management" at bounding box center [57, 206] width 110 height 21
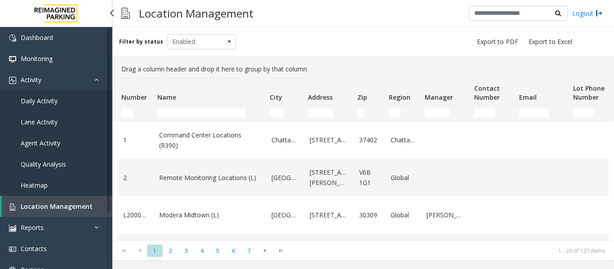
drag, startPoint x: 56, startPoint y: 205, endPoint x: 78, endPoint y: 197, distance: 23.2
click at [56, 205] on span "Location Management" at bounding box center [57, 206] width 72 height 9
click at [169, 118] on td "Name Filter" at bounding box center [210, 113] width 112 height 16
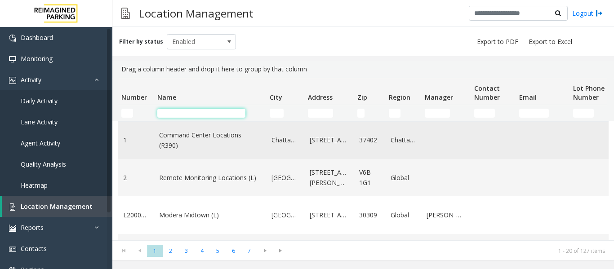
drag, startPoint x: 176, startPoint y: 117, endPoint x: 183, endPoint y: 135, distance: 19.1
click at [176, 117] on input "Name Filter" at bounding box center [201, 113] width 88 height 9
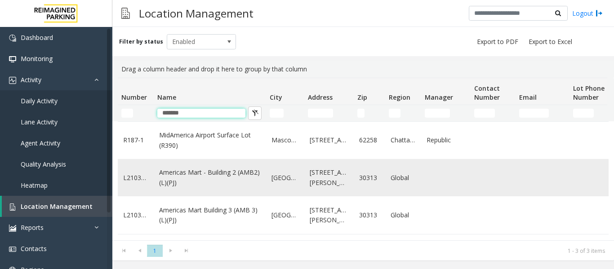
type input "*******"
click at [214, 176] on link "Americas Mart - Building 2 (AMB2) (L)(PJ)" at bounding box center [210, 178] width 102 height 20
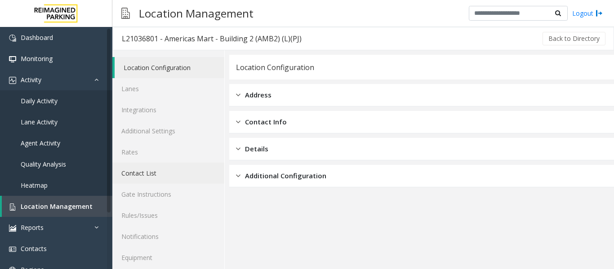
scroll to position [27, 0]
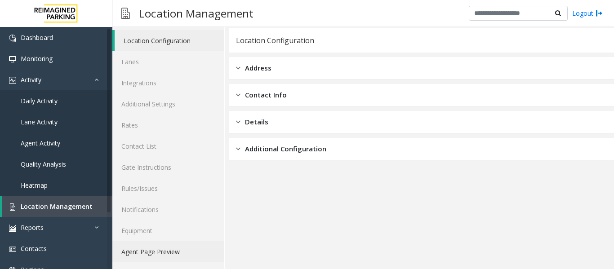
click at [164, 251] on link "Agent Page Preview" at bounding box center [168, 251] width 112 height 21
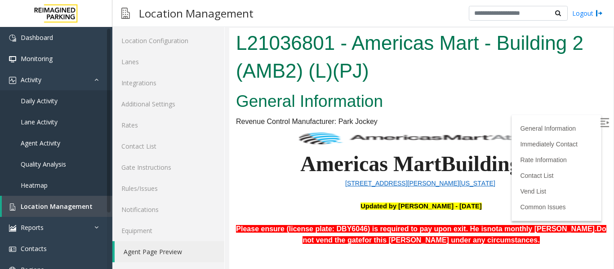
click at [600, 122] on img at bounding box center [604, 122] width 9 height 9
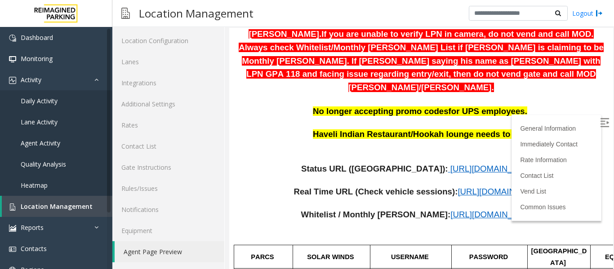
scroll to position [314, 0]
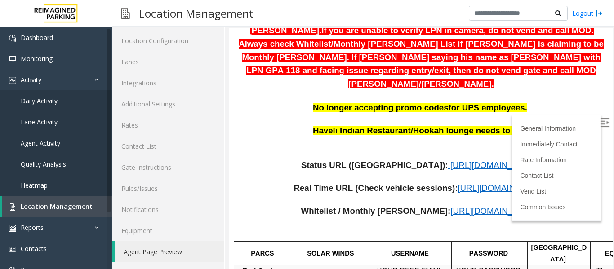
click at [450, 160] on span "https://www.parkjockey.com/en-us/manage/1633/status" at bounding box center [494, 164] width 88 height 9
click at [43, 205] on span "Location Management" at bounding box center [57, 206] width 72 height 9
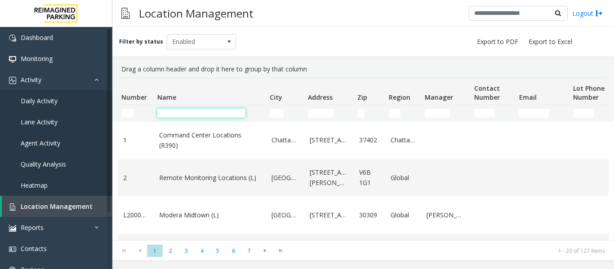
click at [223, 113] on input "Name Filter" at bounding box center [201, 113] width 88 height 9
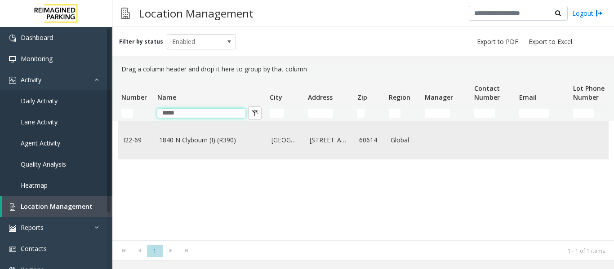
type input "*****"
click at [229, 131] on td "1840 N Clybourn (I) (R390)" at bounding box center [210, 140] width 112 height 37
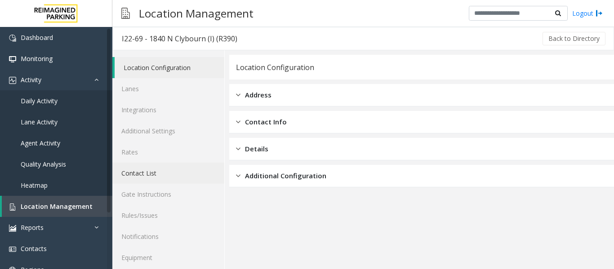
scroll to position [27, 0]
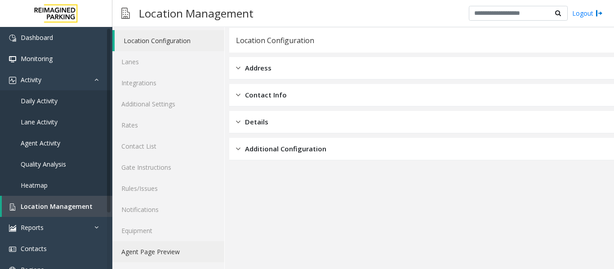
click at [185, 258] on link "Agent Page Preview" at bounding box center [168, 251] width 112 height 21
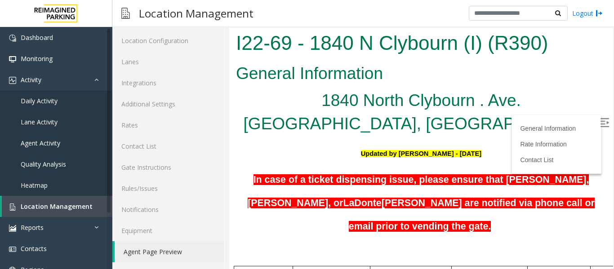
click at [598, 121] on label at bounding box center [604, 123] width 13 height 13
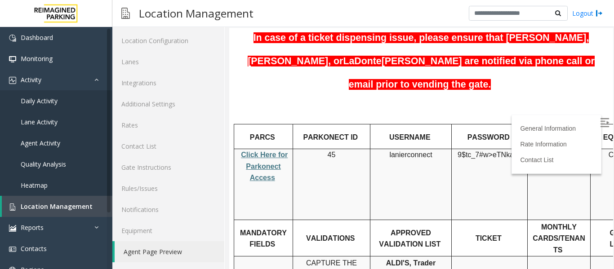
scroll to position [171, 0]
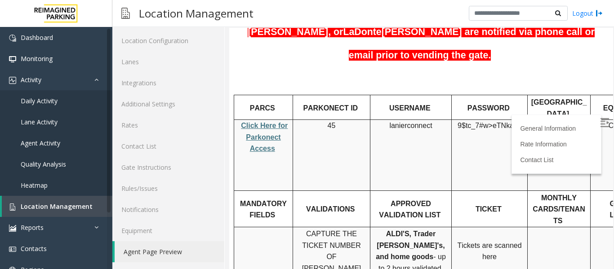
click at [271, 122] on span "Click Here for Parkonect Access" at bounding box center [264, 137] width 47 height 31
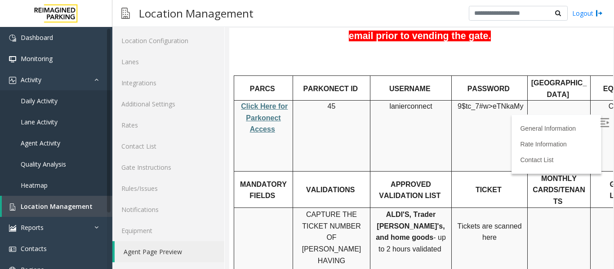
scroll to position [81, 0]
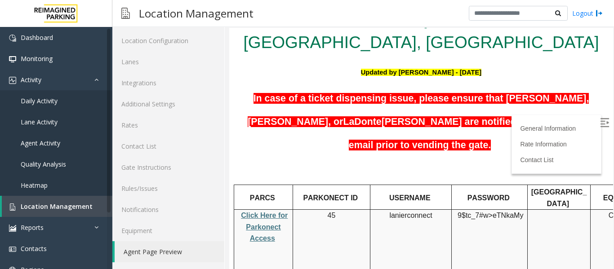
click at [412, 212] on span "lanierconnect" at bounding box center [410, 216] width 43 height 8
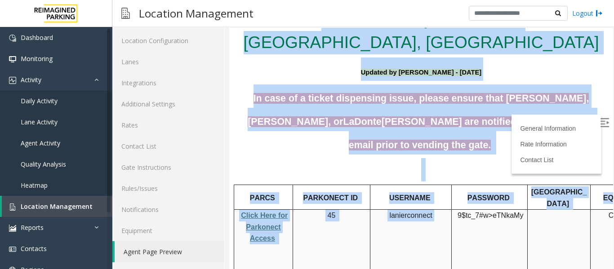
scroll to position [81, 122]
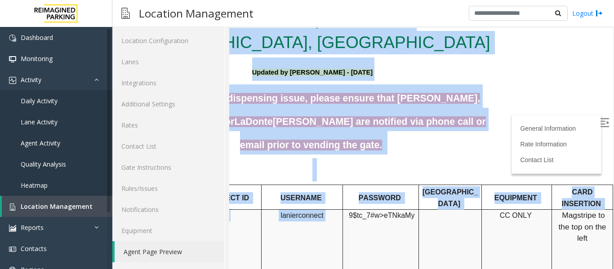
drag, startPoint x: 411, startPoint y: 187, endPoint x: 1117, endPoint y: 135, distance: 708.0
click at [504, 135] on html "I22-69 - 1840 N Clybourn (I) (R390) General Information 1840 North Clybourn . A…" at bounding box center [312, 67] width 384 height 241
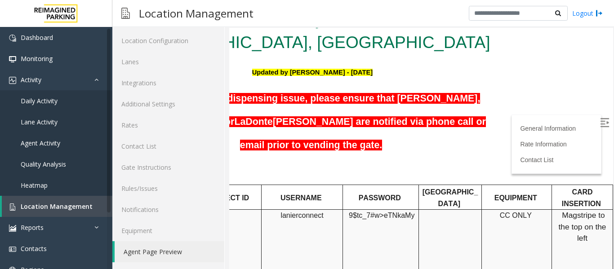
click at [434, 218] on td at bounding box center [450, 245] width 63 height 71
click at [284, 212] on span "lanierconnect" at bounding box center [301, 216] width 43 height 8
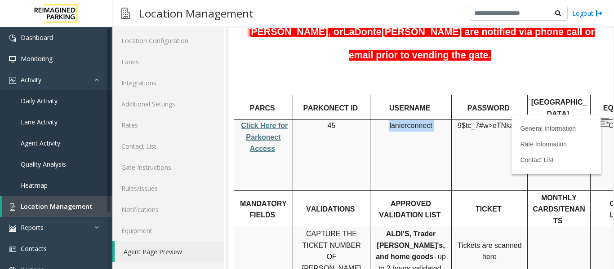
scroll to position [216, 0]
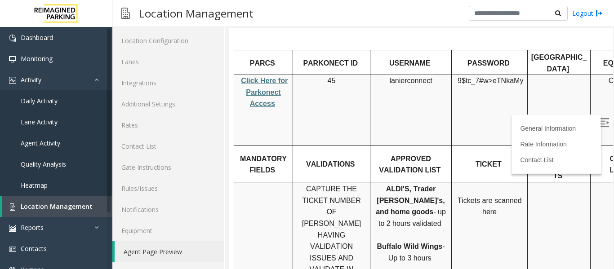
click at [491, 77] on span "9$tc_7#w>" at bounding box center [474, 81] width 35 height 8
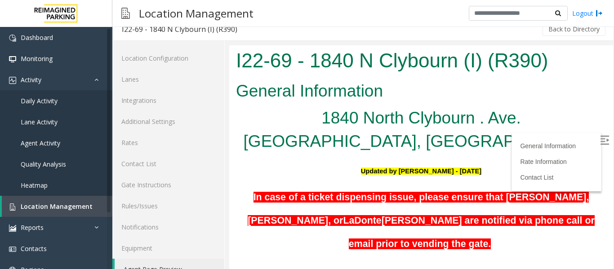
scroll to position [0, 0]
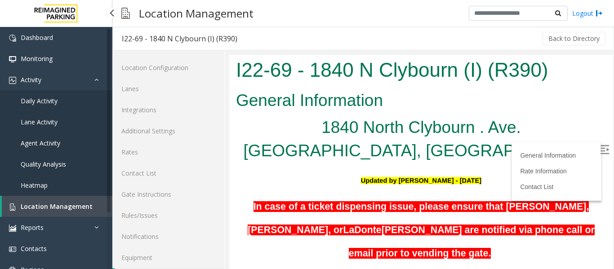
click at [29, 204] on span "Location Management" at bounding box center [57, 206] width 72 height 9
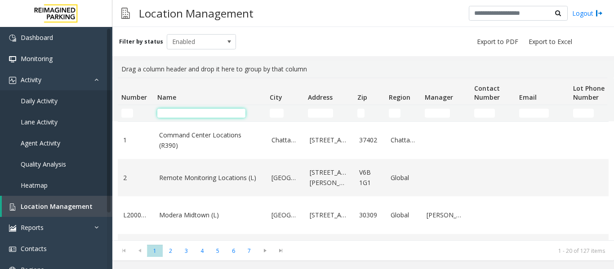
click at [169, 112] on input "Name Filter" at bounding box center [201, 113] width 88 height 9
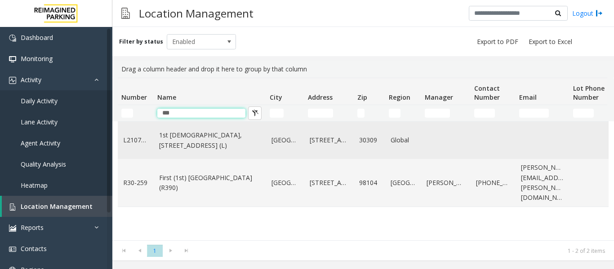
type input "***"
click at [265, 155] on td "1st Presbyterian, 1337 Peachtree St (L)" at bounding box center [210, 140] width 112 height 37
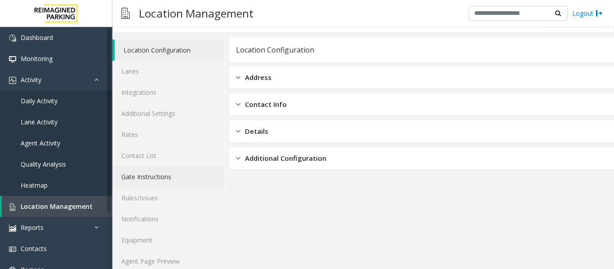
scroll to position [27, 0]
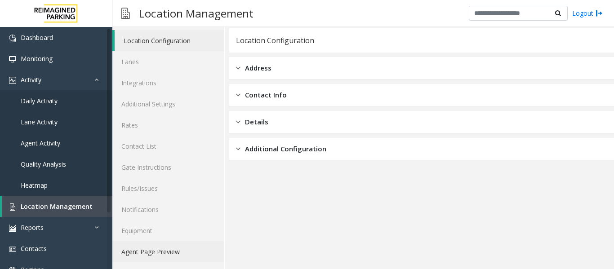
click at [189, 256] on link "Agent Page Preview" at bounding box center [168, 251] width 112 height 21
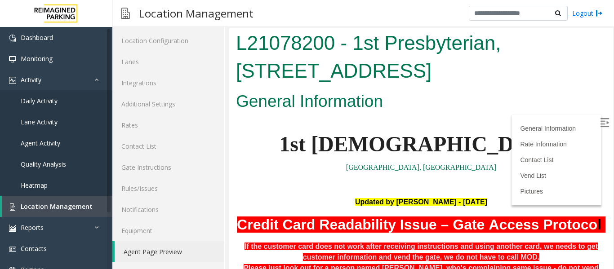
click at [600, 123] on img at bounding box center [604, 122] width 9 height 9
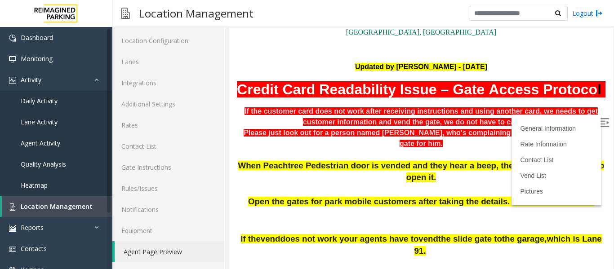
scroll to position [135, 0]
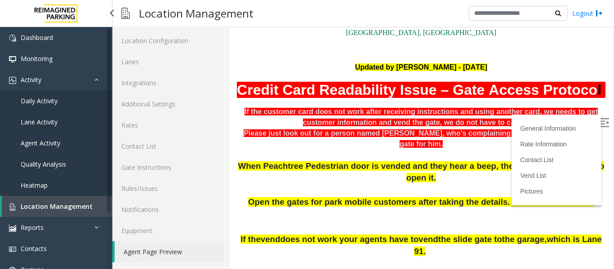
click at [47, 200] on link "Location Management" at bounding box center [57, 206] width 110 height 21
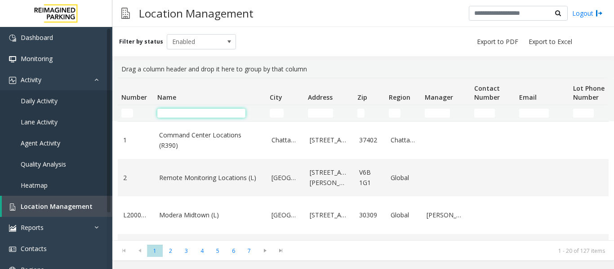
click at [187, 114] on input "Name Filter" at bounding box center [201, 113] width 88 height 9
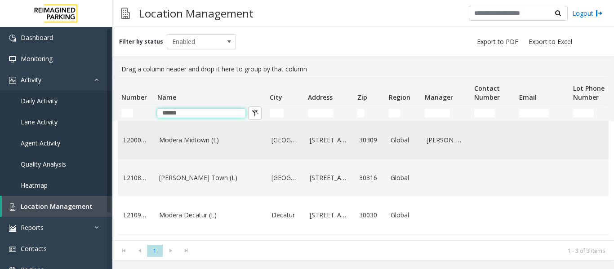
type input "******"
click at [221, 149] on td "Modera Midtown (L)" at bounding box center [210, 140] width 112 height 37
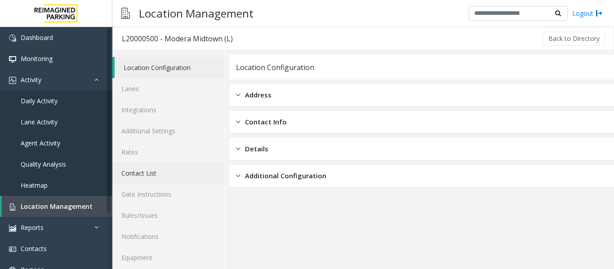
scroll to position [27, 0]
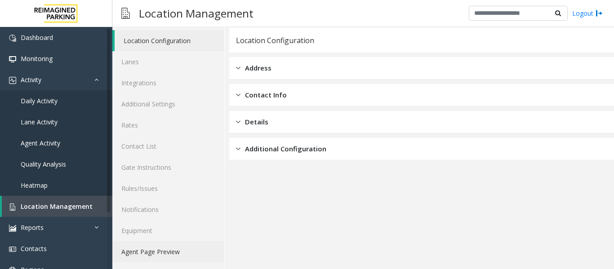
click at [182, 252] on link "Agent Page Preview" at bounding box center [168, 251] width 112 height 21
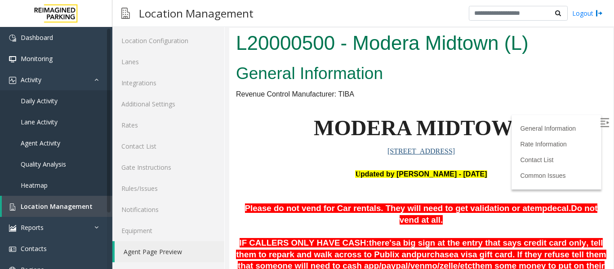
scroll to position [90, 0]
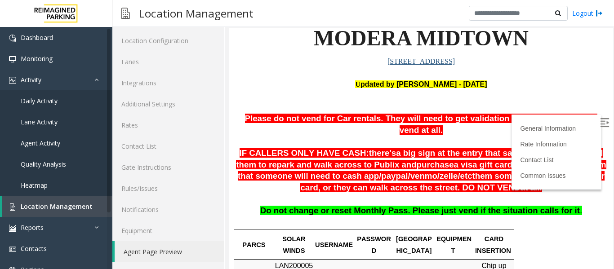
click at [600, 120] on img at bounding box center [604, 122] width 9 height 9
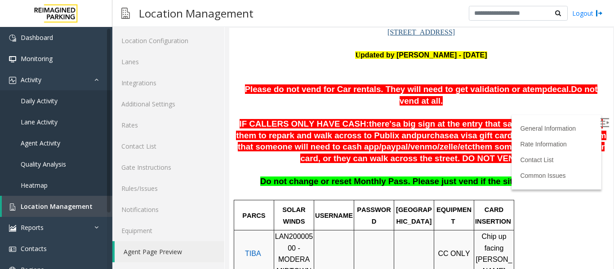
scroll to position [135, 0]
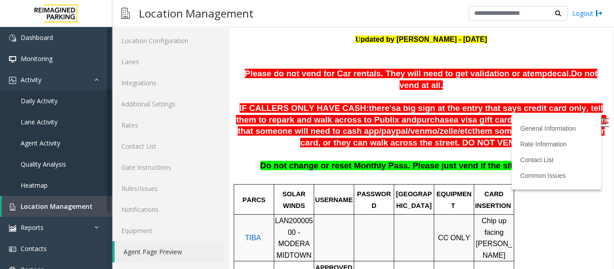
click at [292, 217] on span "LAN20000500 - MODERA MIDTOWN" at bounding box center [294, 238] width 38 height 42
copy span "LAN20000500"
click at [69, 138] on link "Agent Activity" at bounding box center [56, 143] width 112 height 21
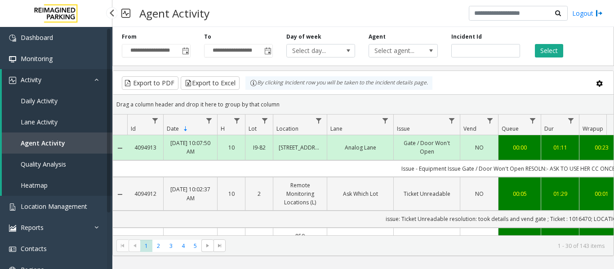
click at [97, 78] on icon at bounding box center [98, 79] width 9 height 6
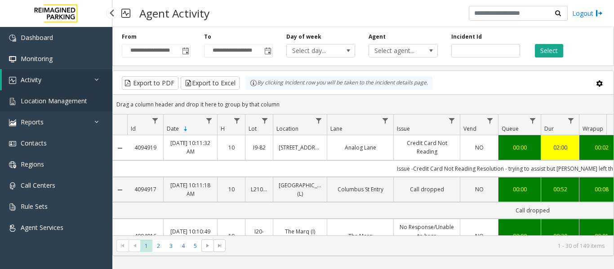
click at [49, 102] on span "Location Management" at bounding box center [54, 101] width 66 height 9
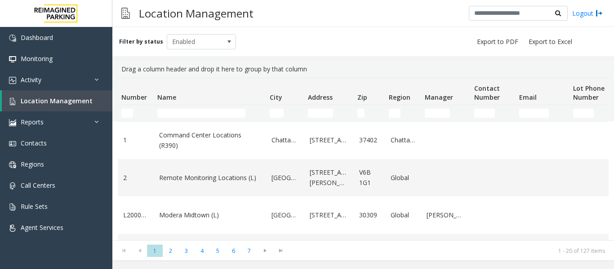
click at [182, 118] on td "Name Filter" at bounding box center [210, 113] width 112 height 16
click at [186, 113] on input "Name Filter" at bounding box center [201, 113] width 88 height 9
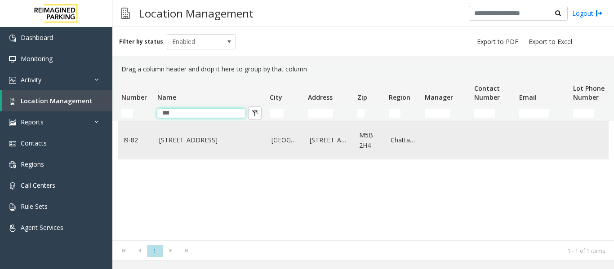
type input "***"
click at [221, 156] on td "777 Bay St. (I)" at bounding box center [210, 140] width 112 height 37
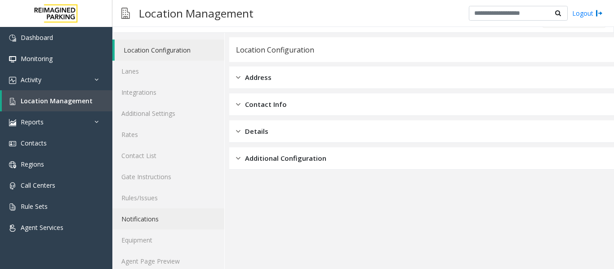
scroll to position [27, 0]
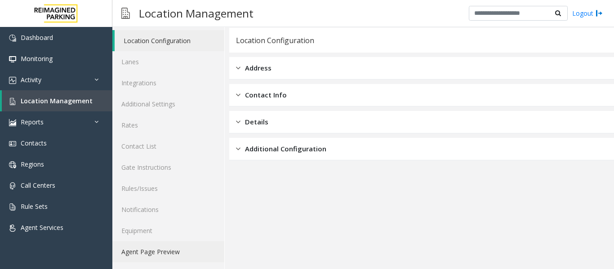
click at [180, 252] on link "Agent Page Preview" at bounding box center [168, 251] width 112 height 21
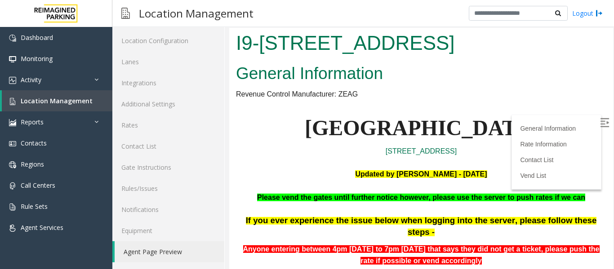
click at [600, 119] on img at bounding box center [604, 122] width 9 height 9
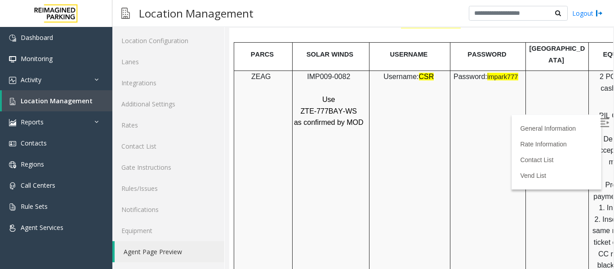
scroll to position [1123, 0]
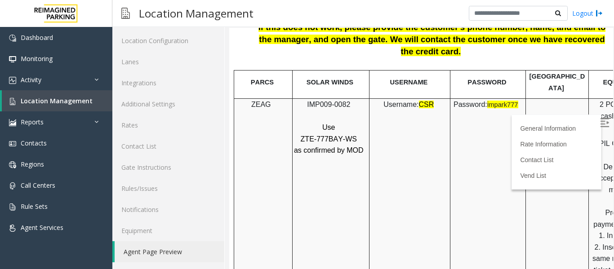
click at [341, 101] on span "IMP009-0082" at bounding box center [328, 105] width 43 height 8
copy p "IMP009-0082"
click at [63, 96] on link "Location Management" at bounding box center [57, 100] width 110 height 21
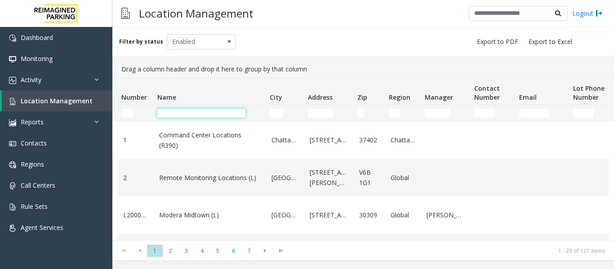
click at [171, 113] on input "Name Filter" at bounding box center [201, 113] width 88 height 9
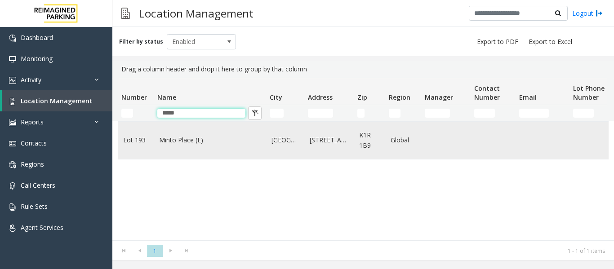
type input "*****"
click at [180, 148] on td "Minto Place (L)" at bounding box center [210, 140] width 112 height 37
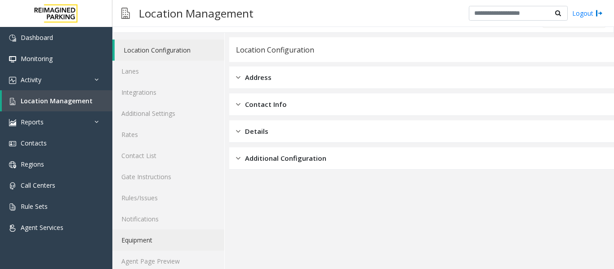
scroll to position [27, 0]
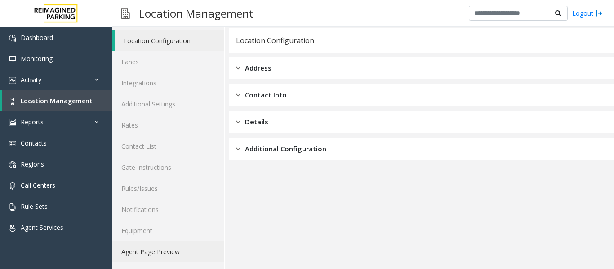
click at [185, 250] on link "Agent Page Preview" at bounding box center [168, 251] width 112 height 21
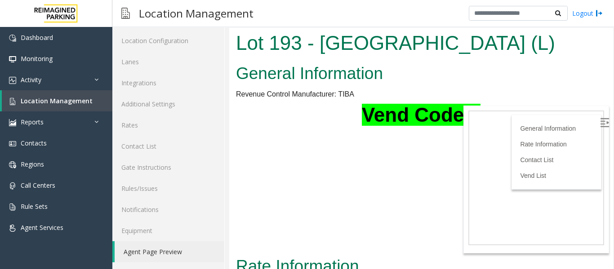
click at [600, 127] on img at bounding box center [604, 122] width 9 height 9
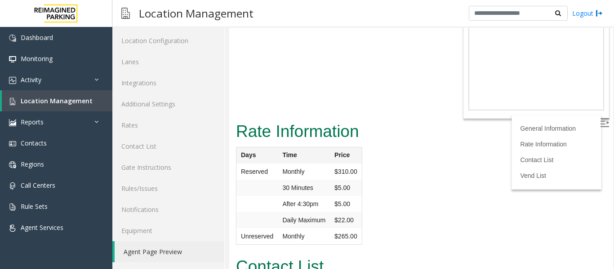
scroll to position [45, 0]
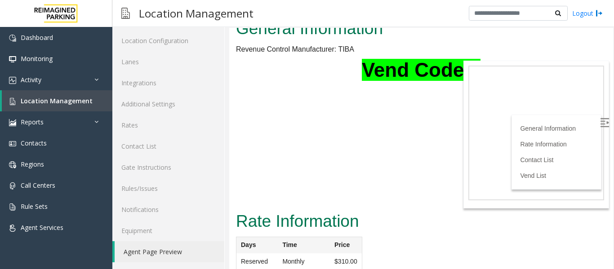
click at [395, 131] on body "Lot 193 - Minto Place (L) General Information Revenue Control Manufacturer: TIB…" at bounding box center [421, 103] width 384 height 241
click at [600, 127] on img at bounding box center [604, 122] width 9 height 9
click at [600, 121] on img at bounding box center [604, 122] width 9 height 9
click at [560, 211] on h2 "Rate Information" at bounding box center [421, 221] width 370 height 23
click at [25, 107] on link "Location Management" at bounding box center [57, 100] width 110 height 21
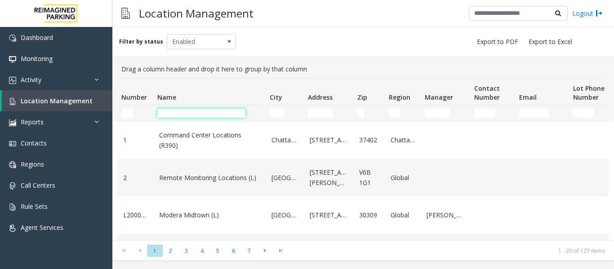
click at [186, 113] on input "Name Filter" at bounding box center [201, 113] width 88 height 9
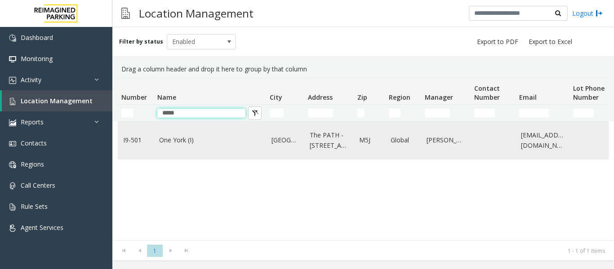
type input "*****"
click at [193, 150] on td "One York (I)" at bounding box center [210, 140] width 112 height 37
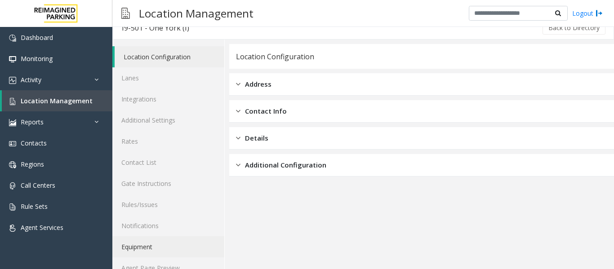
scroll to position [27, 0]
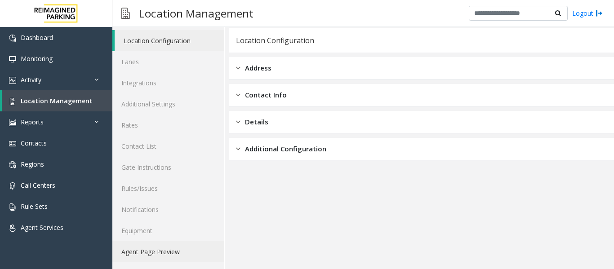
click at [184, 243] on link "Agent Page Preview" at bounding box center [168, 251] width 112 height 21
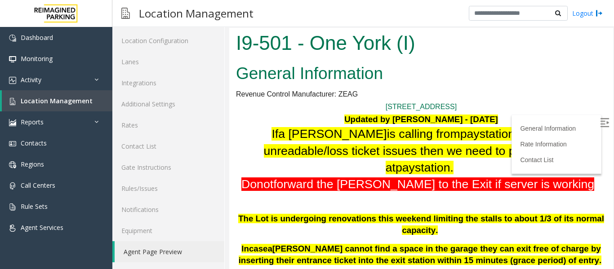
drag, startPoint x: 590, startPoint y: 121, endPoint x: 508, endPoint y: 126, distance: 82.3
click at [600, 121] on img at bounding box center [604, 122] width 9 height 9
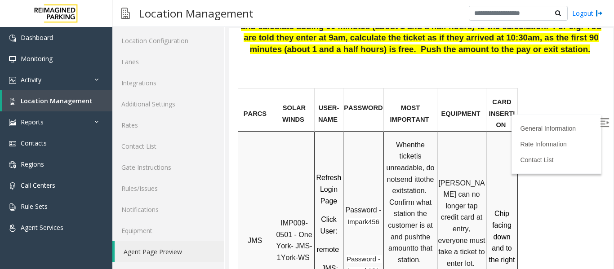
scroll to position [629, 0]
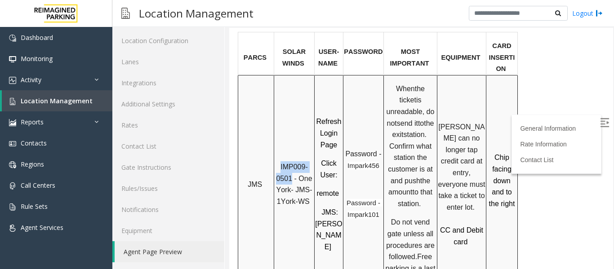
drag, startPoint x: 279, startPoint y: 132, endPoint x: 293, endPoint y: 146, distance: 19.7
click at [293, 161] on p "IMP009-0501 - One York- JMS-1York-WS" at bounding box center [293, 184] width 39 height 46
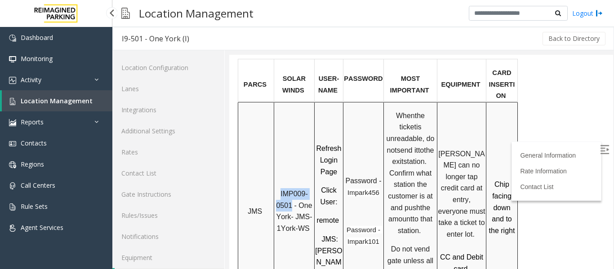
scroll to position [27, 0]
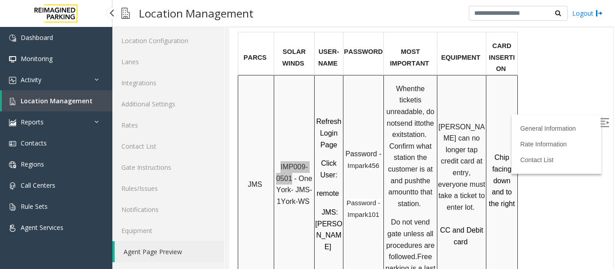
click at [54, 103] on span "Location Management" at bounding box center [57, 101] width 72 height 9
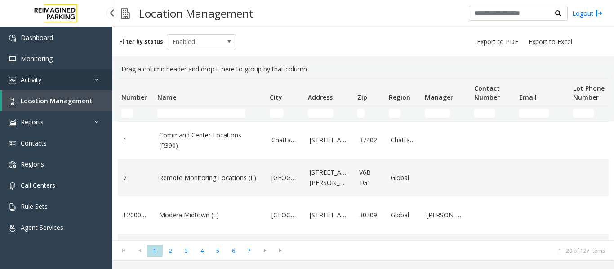
click at [69, 77] on link "Activity" at bounding box center [56, 79] width 112 height 21
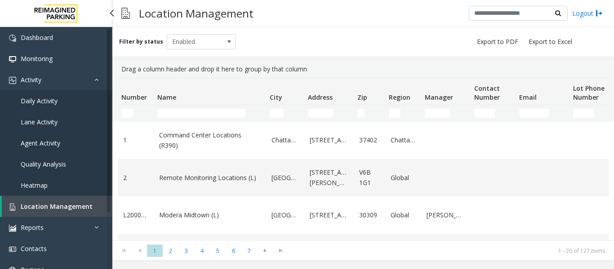
click at [48, 137] on link "Agent Activity" at bounding box center [56, 143] width 112 height 21
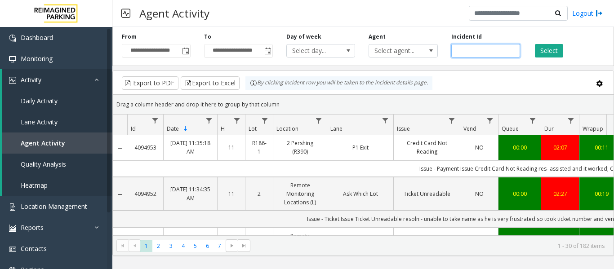
click at [461, 49] on input "number" at bounding box center [485, 50] width 69 height 13
paste input "*******"
type input "*******"
click at [558, 53] on button "Select" at bounding box center [549, 50] width 28 height 13
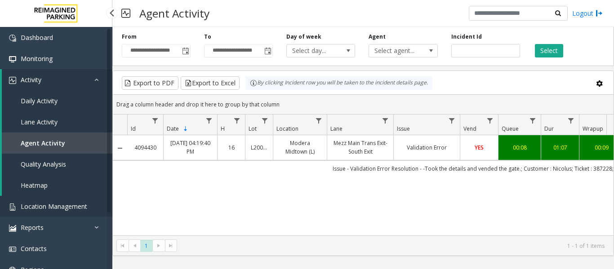
click at [41, 205] on span "Location Management" at bounding box center [54, 206] width 66 height 9
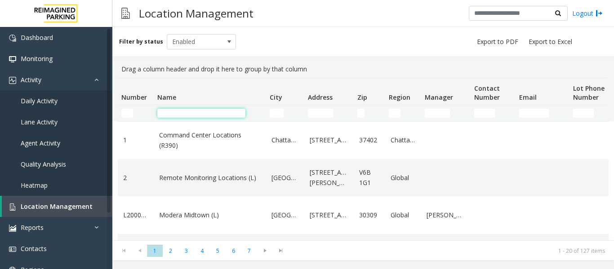
click at [179, 113] on input "Name Filter" at bounding box center [201, 113] width 88 height 9
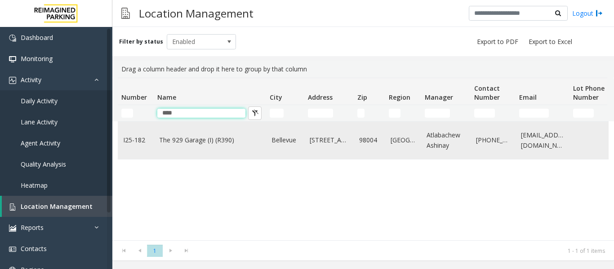
type input "***"
click at [186, 133] on td "The 929 Garage (I) (R390)" at bounding box center [210, 140] width 112 height 37
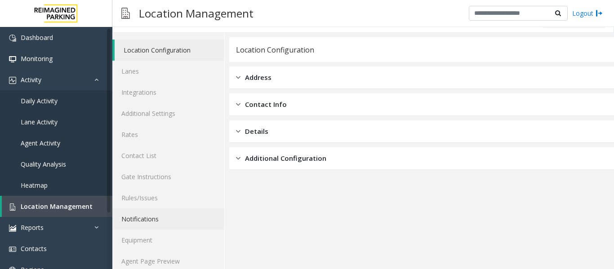
scroll to position [27, 0]
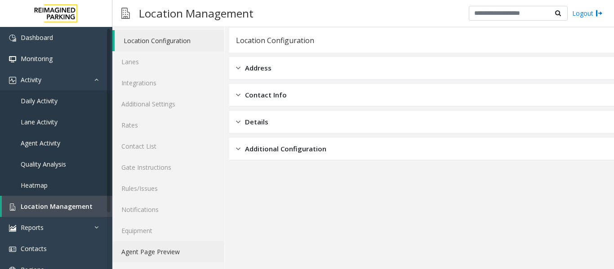
click at [167, 256] on link "Agent Page Preview" at bounding box center [168, 251] width 112 height 21
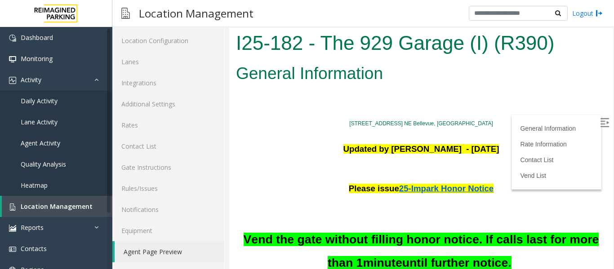
click at [600, 124] on img at bounding box center [604, 122] width 9 height 9
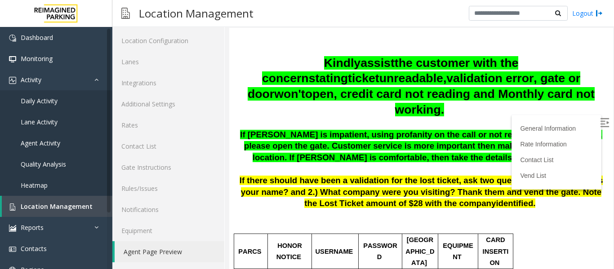
scroll to position [270, 0]
